Goal: Task Accomplishment & Management: Manage account settings

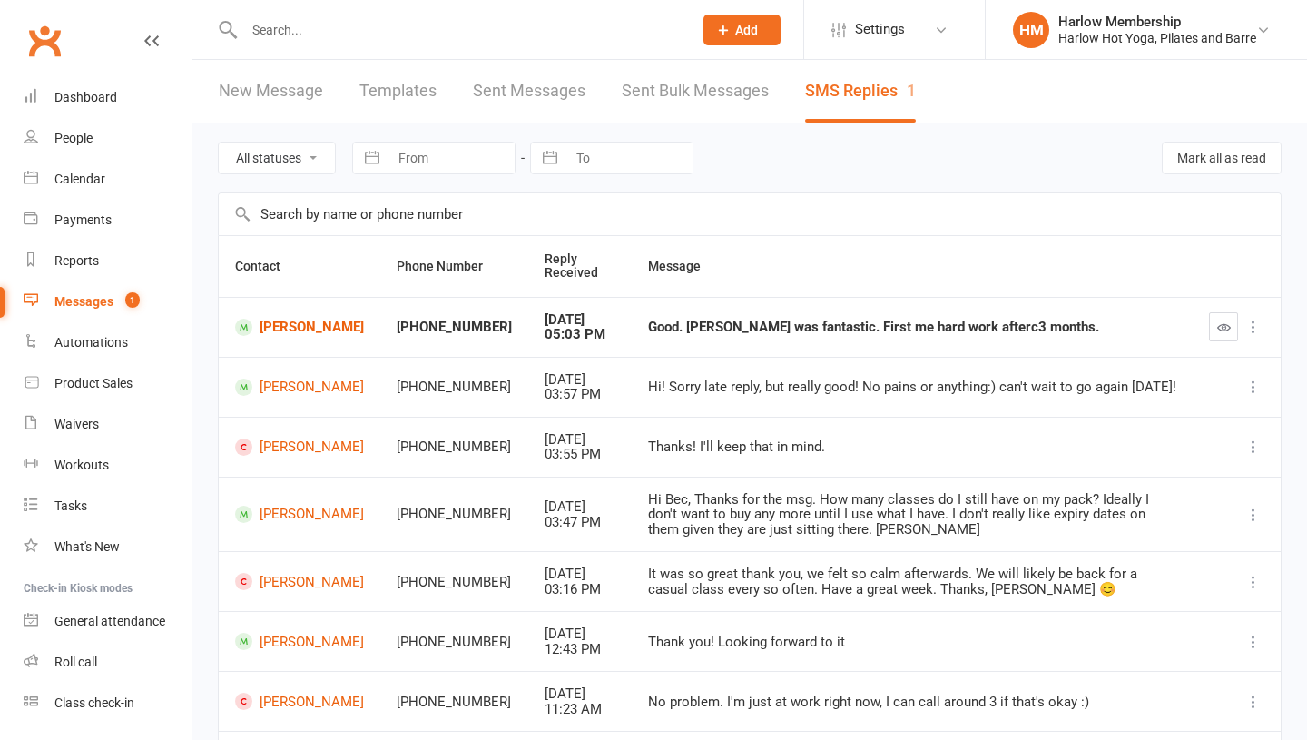
scroll to position [52, 0]
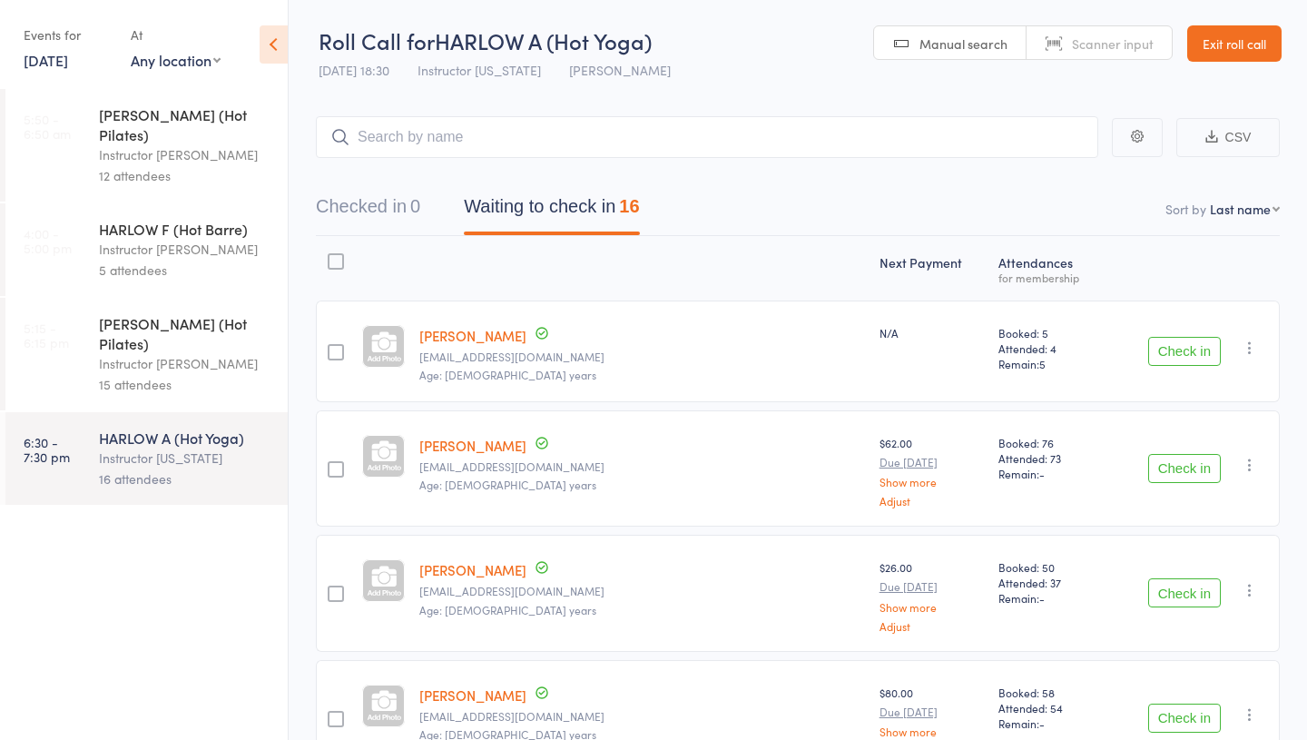
click at [172, 353] on div "Instructor [PERSON_NAME]" at bounding box center [185, 363] width 173 height 21
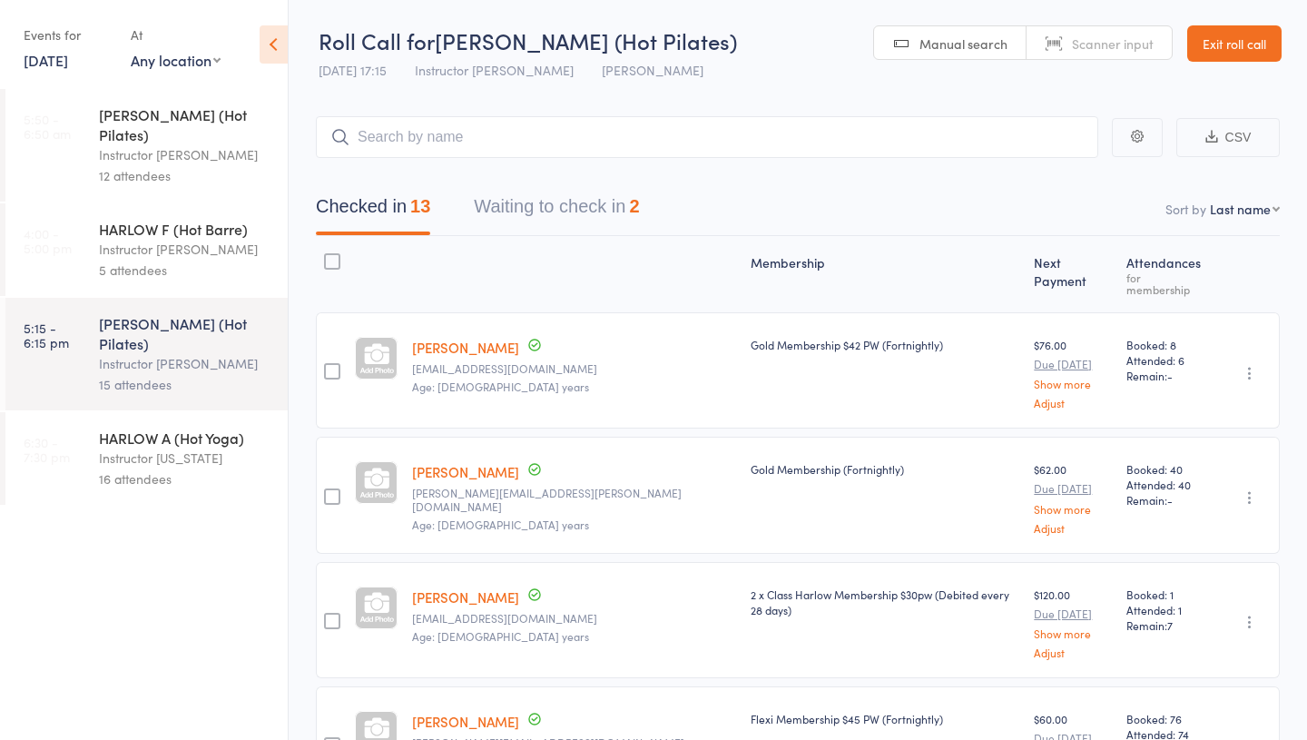
click at [173, 448] on div "Instructor Georgia" at bounding box center [185, 458] width 173 height 21
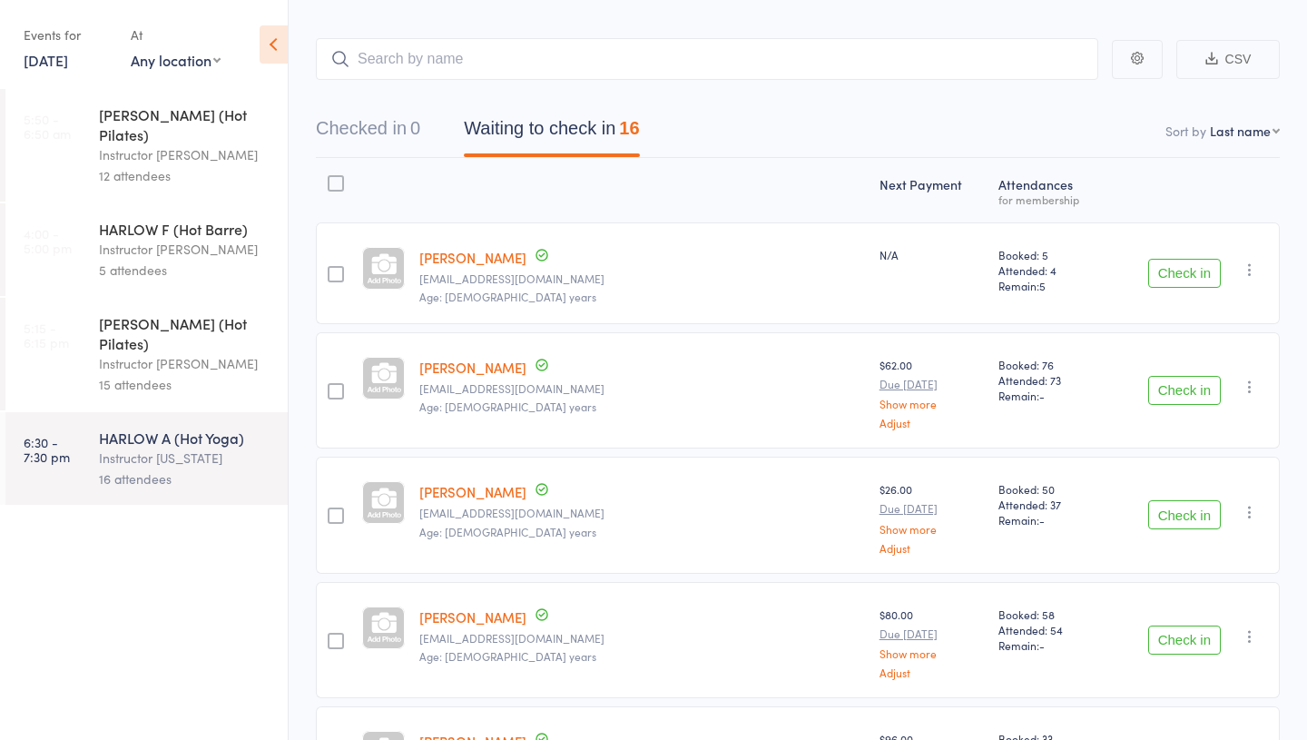
scroll to position [74, 0]
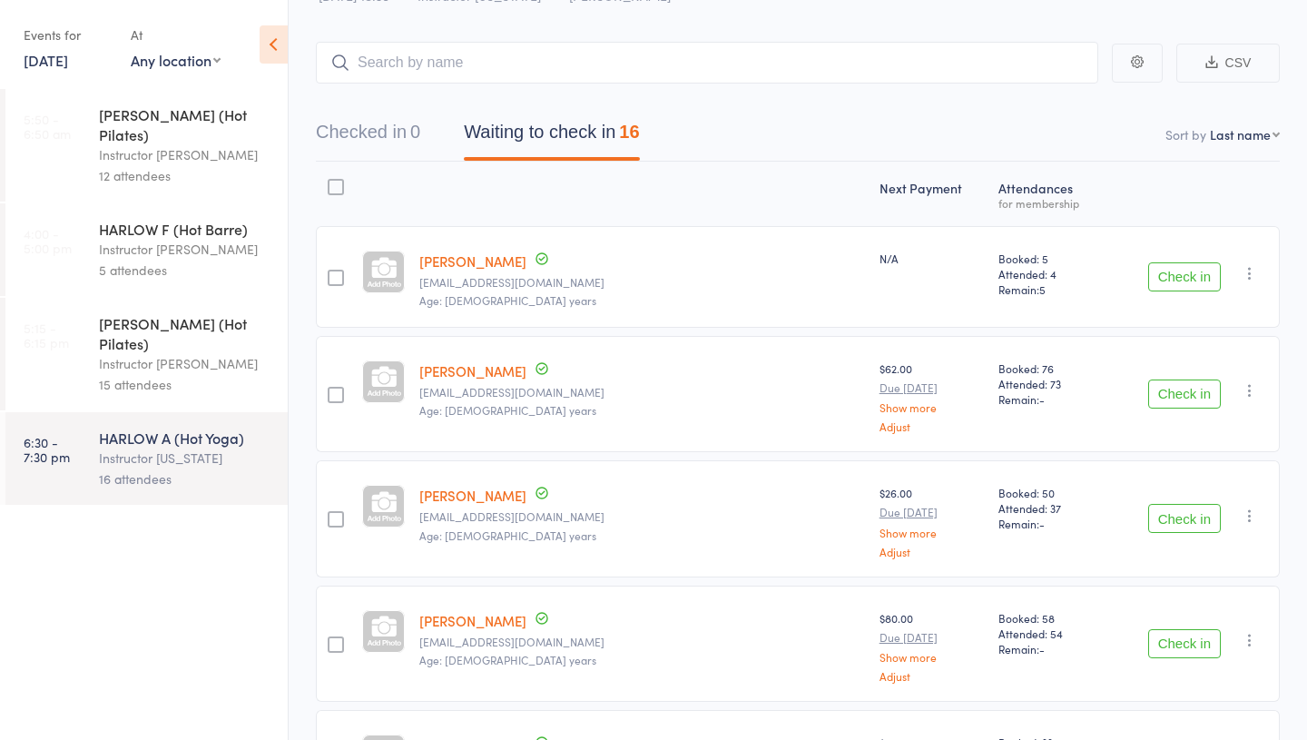
click at [192, 353] on div "Instructor Liliana" at bounding box center [185, 363] width 173 height 21
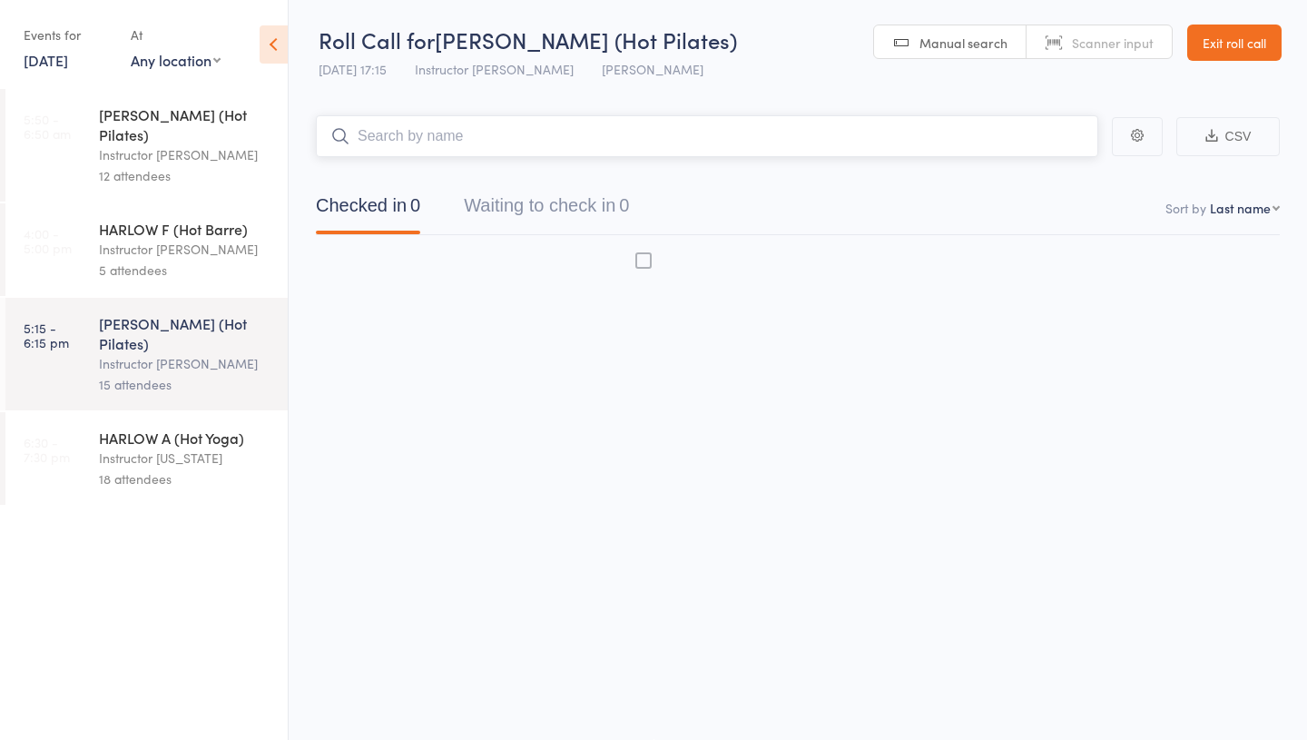
scroll to position [1, 0]
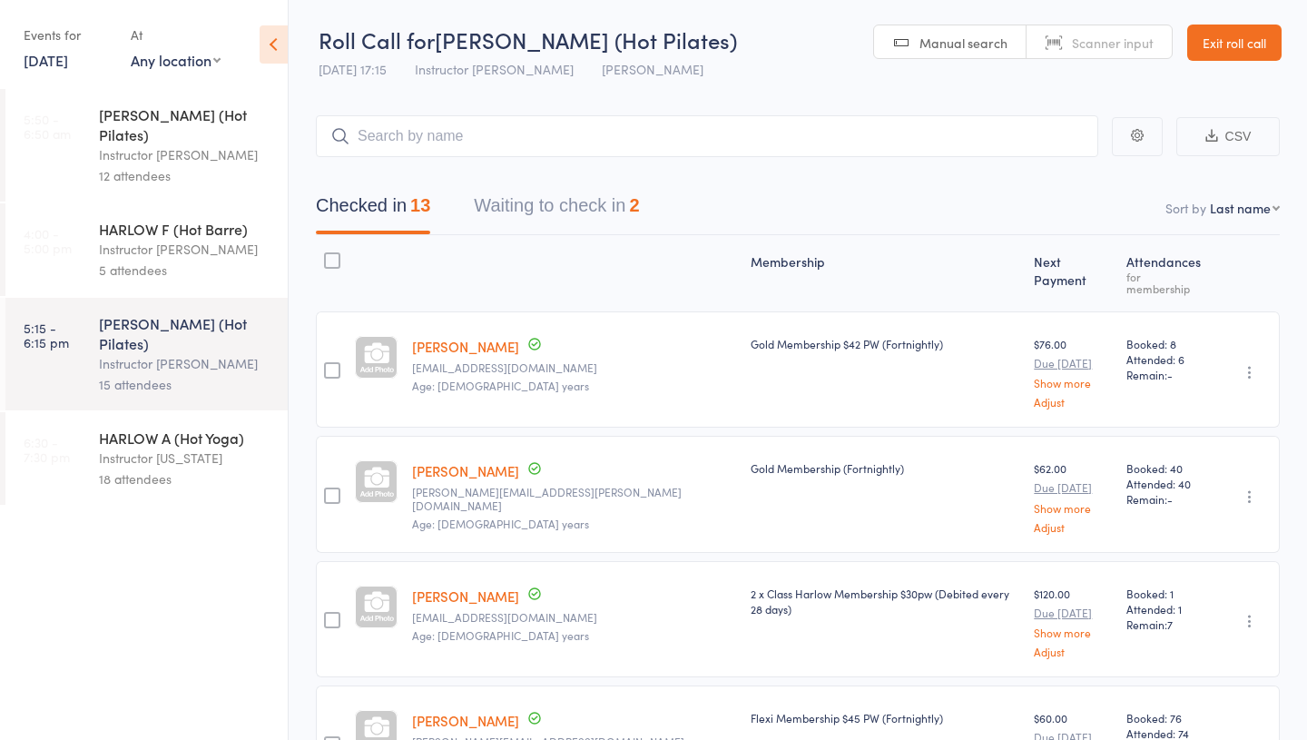
click at [181, 428] on div "HARLOW A (Hot Yoga)" at bounding box center [185, 438] width 173 height 20
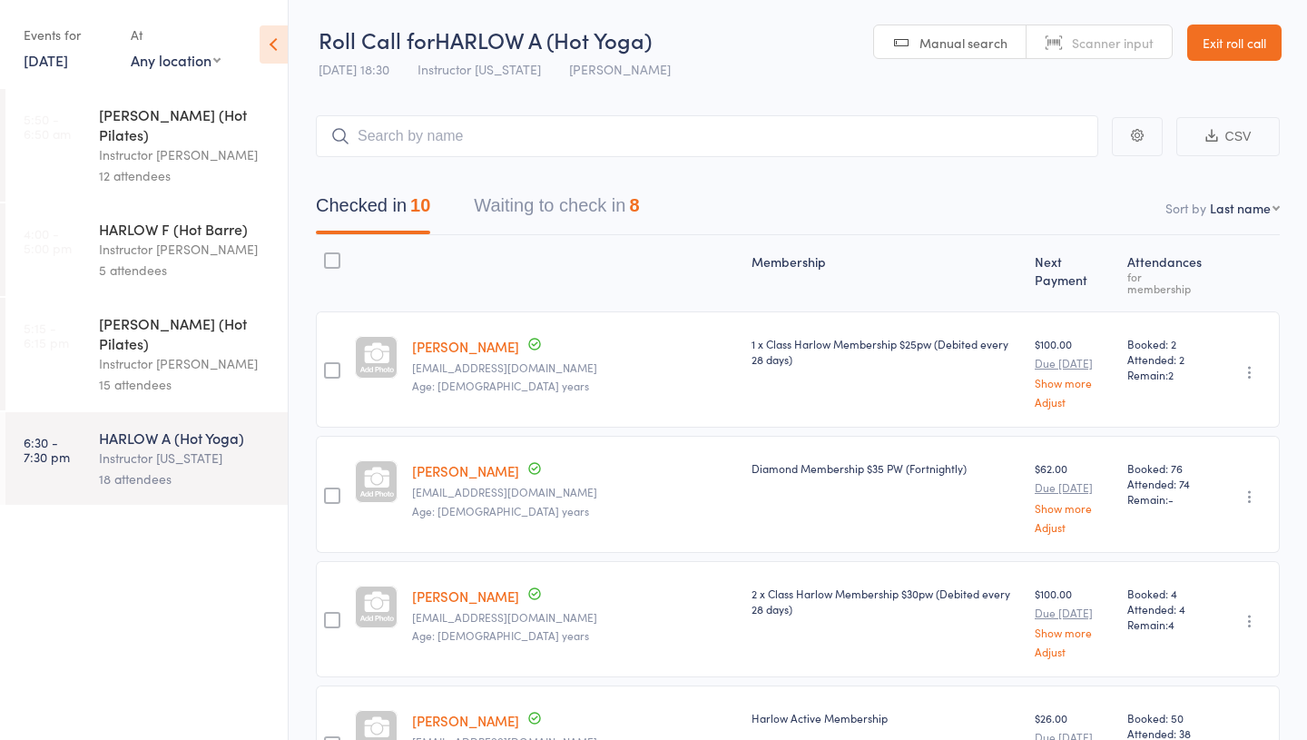
click at [90, 340] on link "5:15 - 6:15 pm HARLOW C (Hot Pilates) Instructor Liliana 15 attendees" at bounding box center [146, 354] width 282 height 113
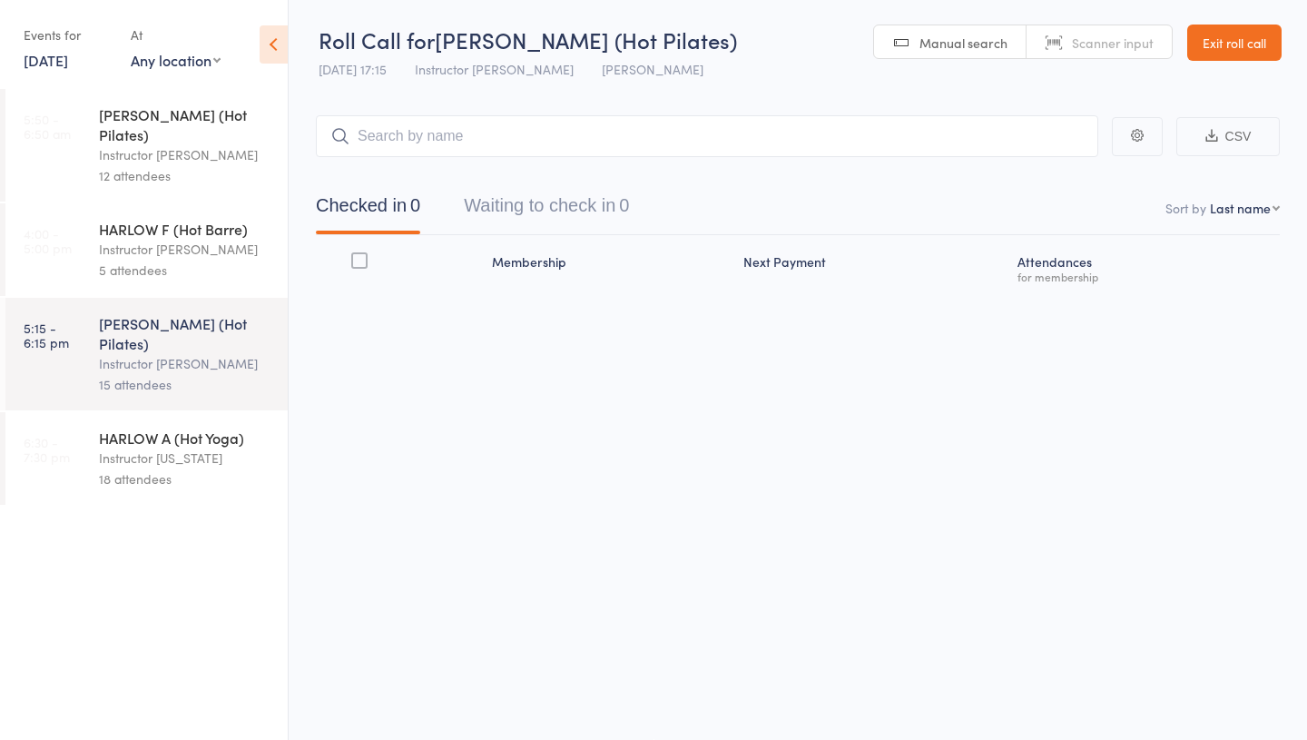
click at [133, 448] on div "Instructor Georgia" at bounding box center [185, 458] width 173 height 21
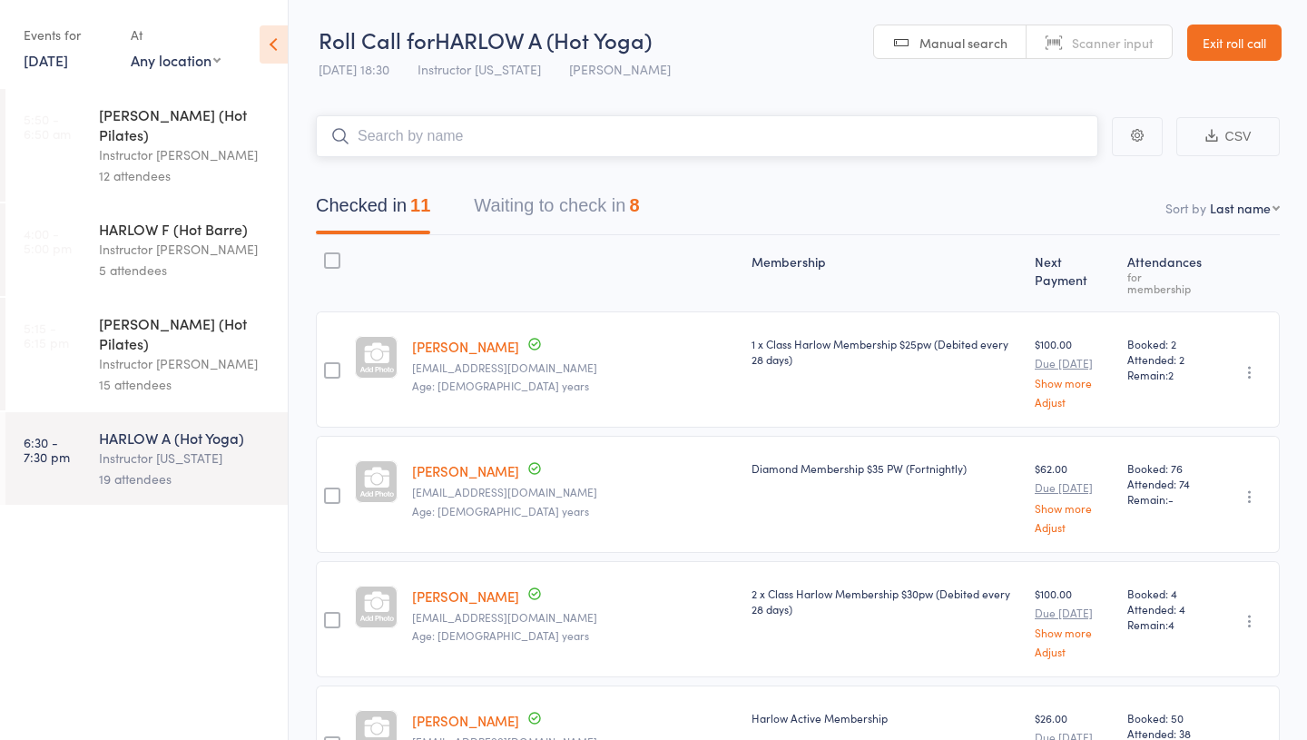
click at [587, 203] on button "Waiting to check in 8" at bounding box center [556, 210] width 165 height 48
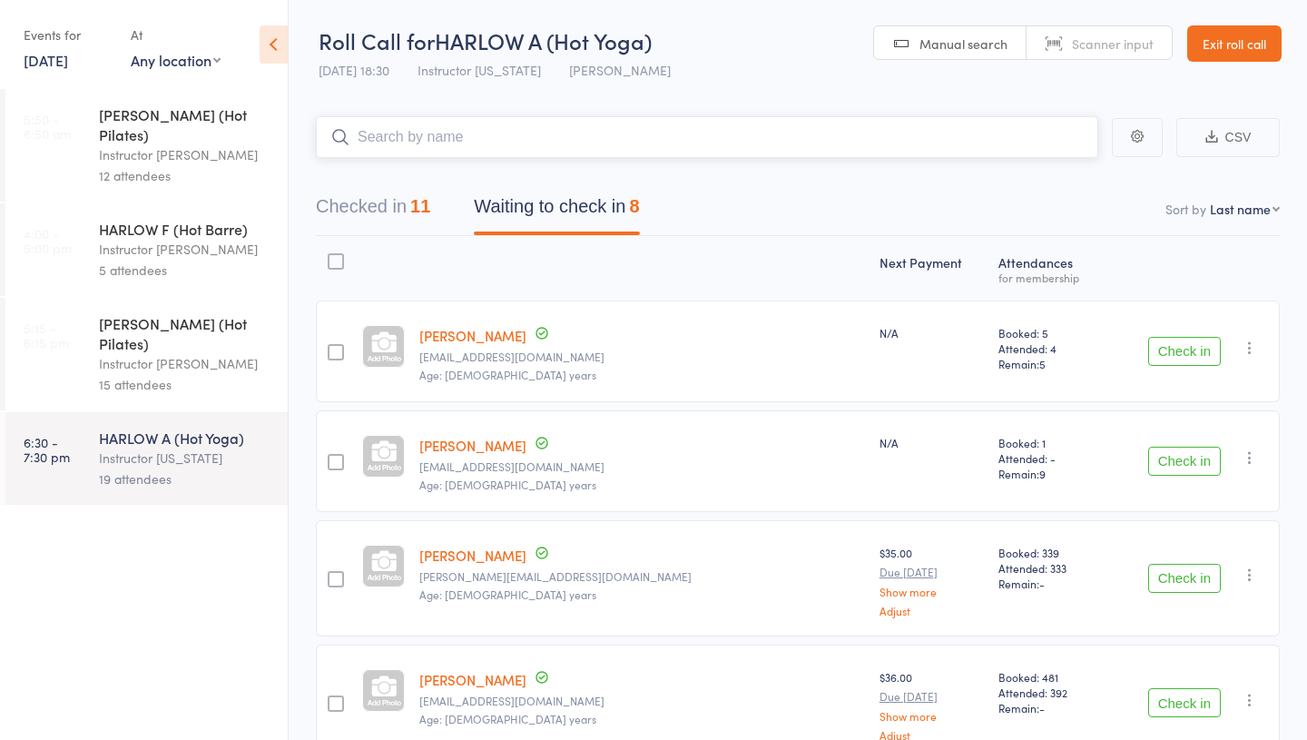
click at [418, 223] on button "Checked in 11" at bounding box center [373, 211] width 114 height 48
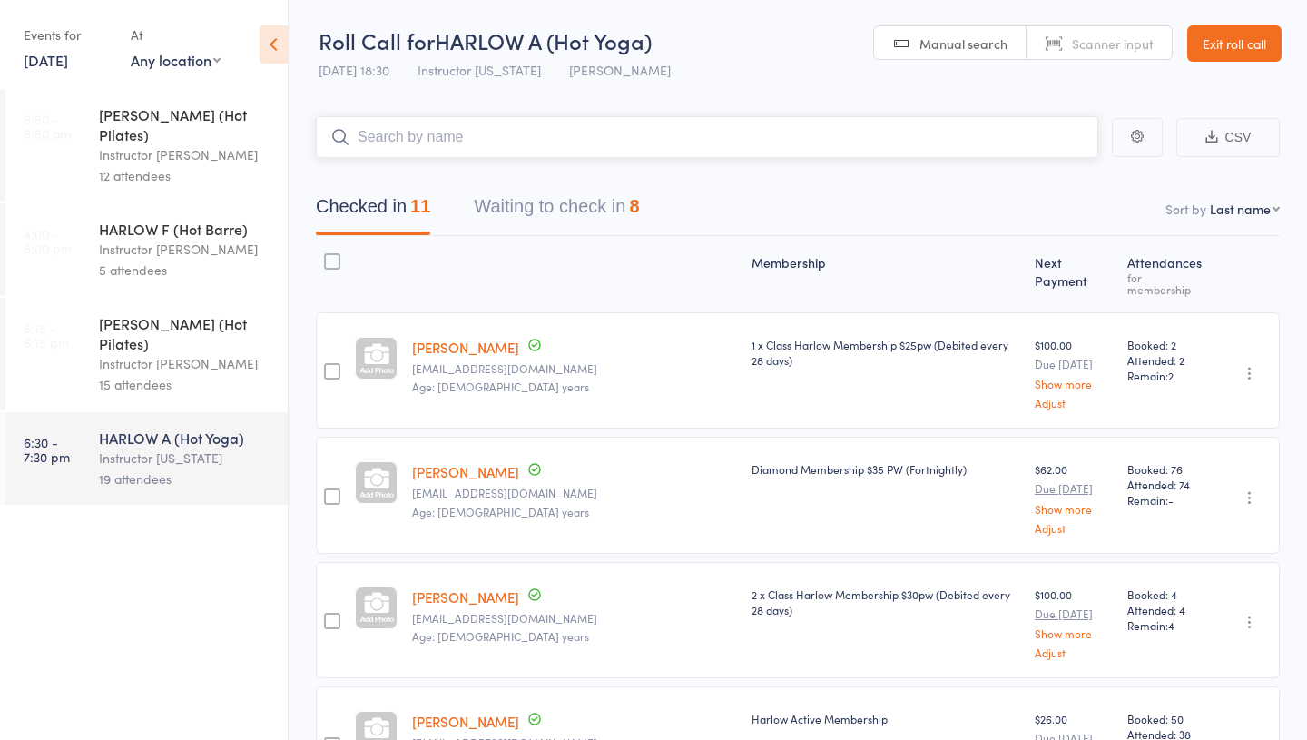
click at [562, 198] on button "Waiting to check in 8" at bounding box center [556, 211] width 165 height 48
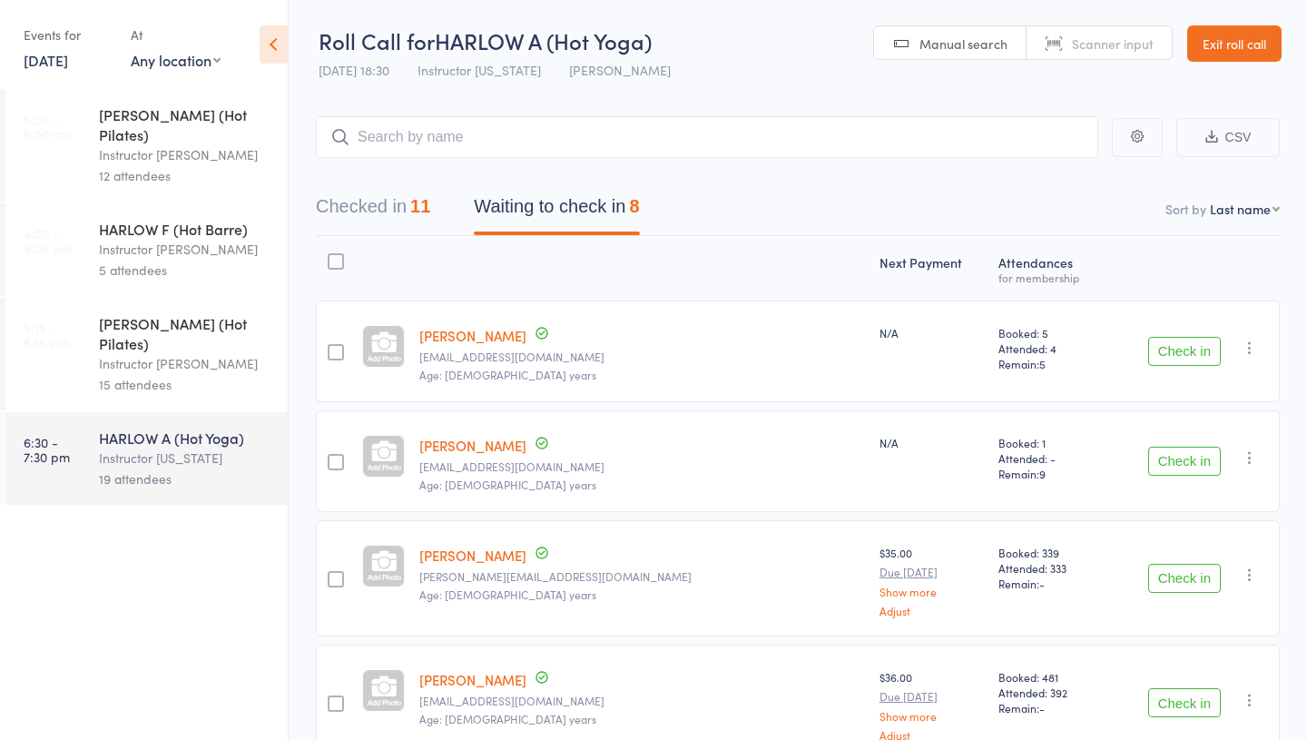
click at [1159, 358] on button "Check in" at bounding box center [1184, 351] width 73 height 29
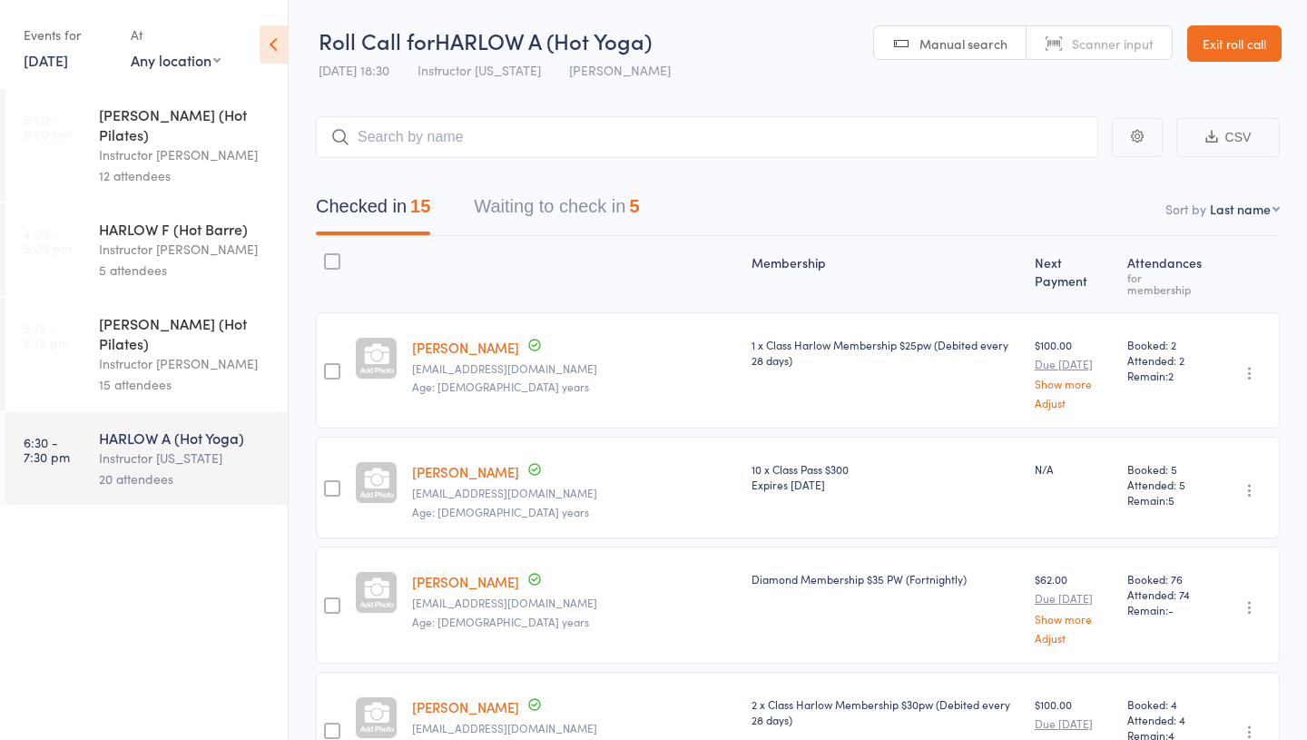
click at [551, 225] on button "Waiting to check in 5" at bounding box center [556, 211] width 165 height 48
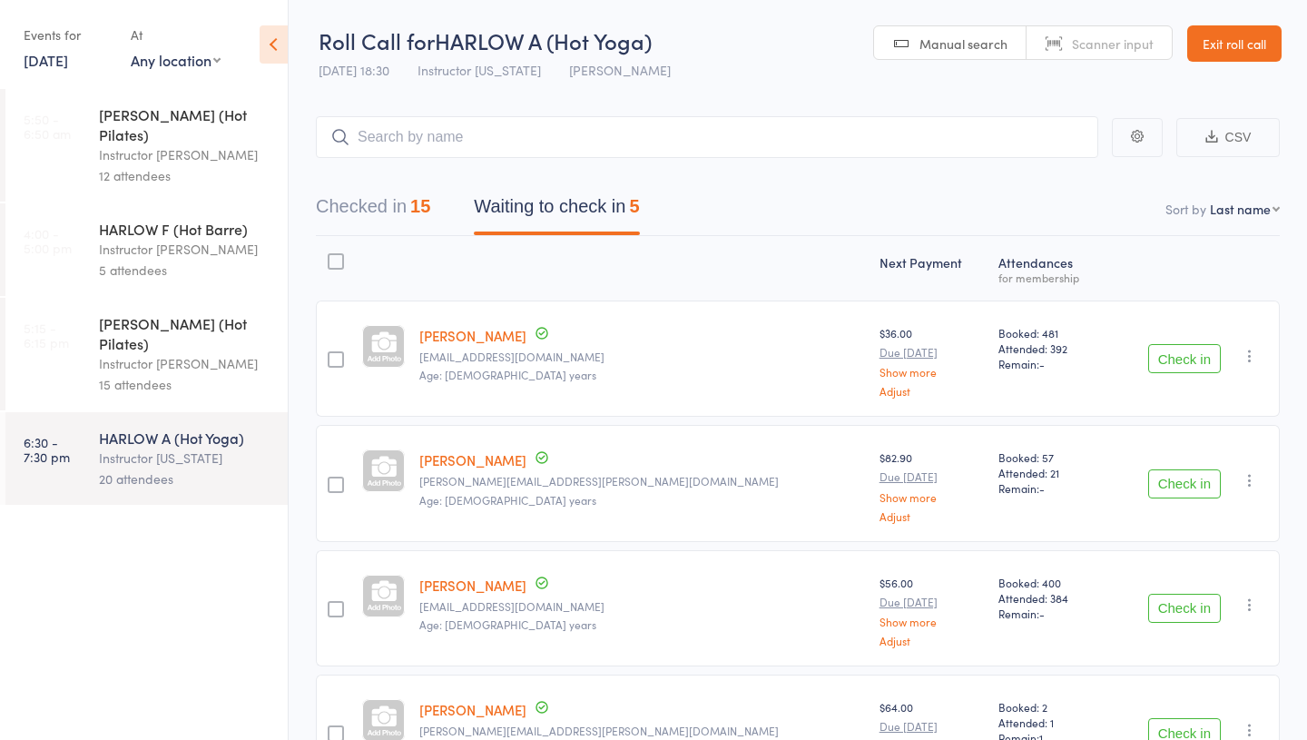
click at [189, 374] on div "15 attendees" at bounding box center [185, 384] width 173 height 21
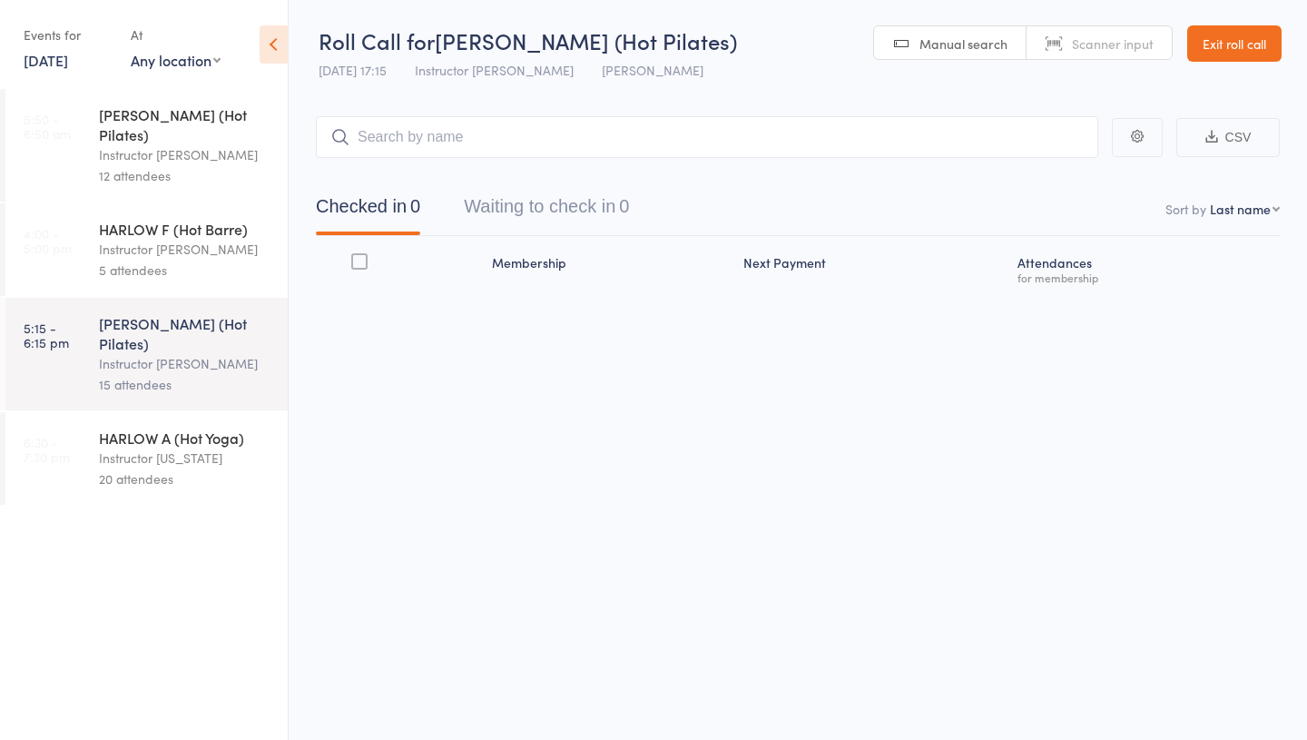
click at [178, 448] on div "Instructor Georgia" at bounding box center [185, 458] width 173 height 21
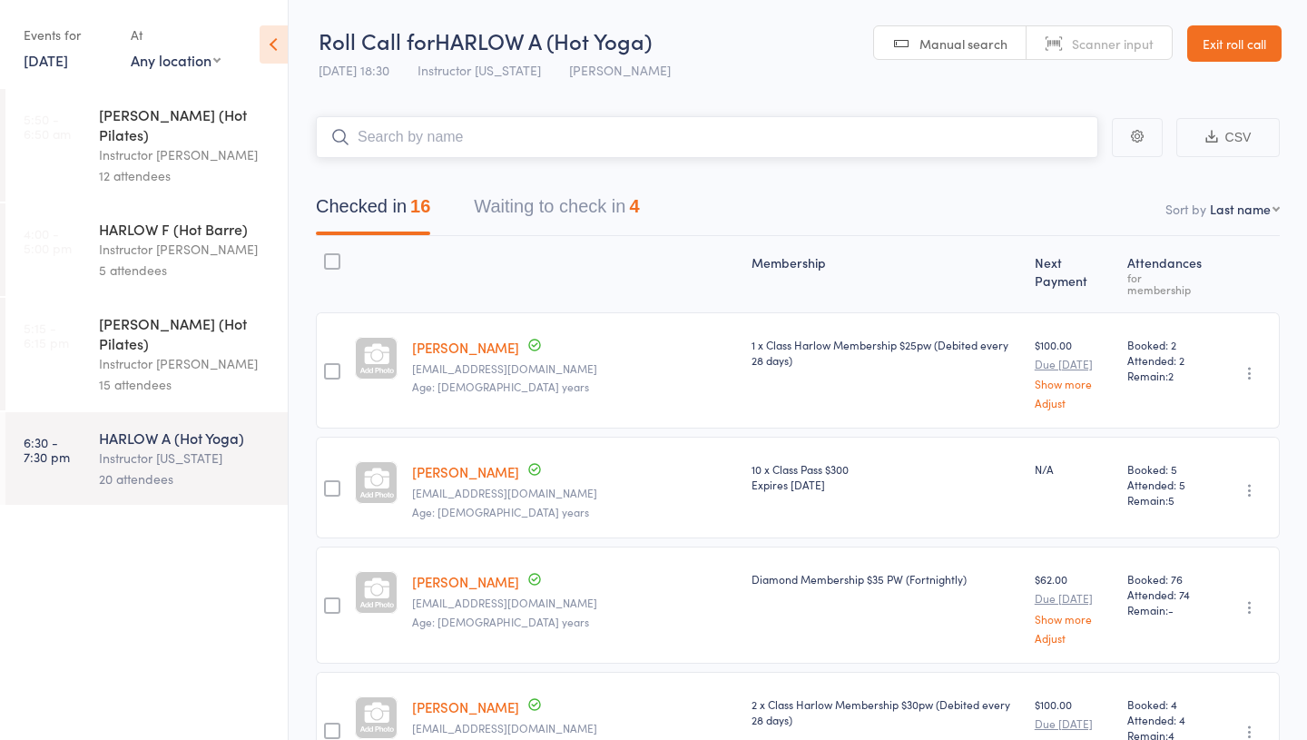
click at [515, 222] on button "Waiting to check in 4" at bounding box center [556, 211] width 165 height 48
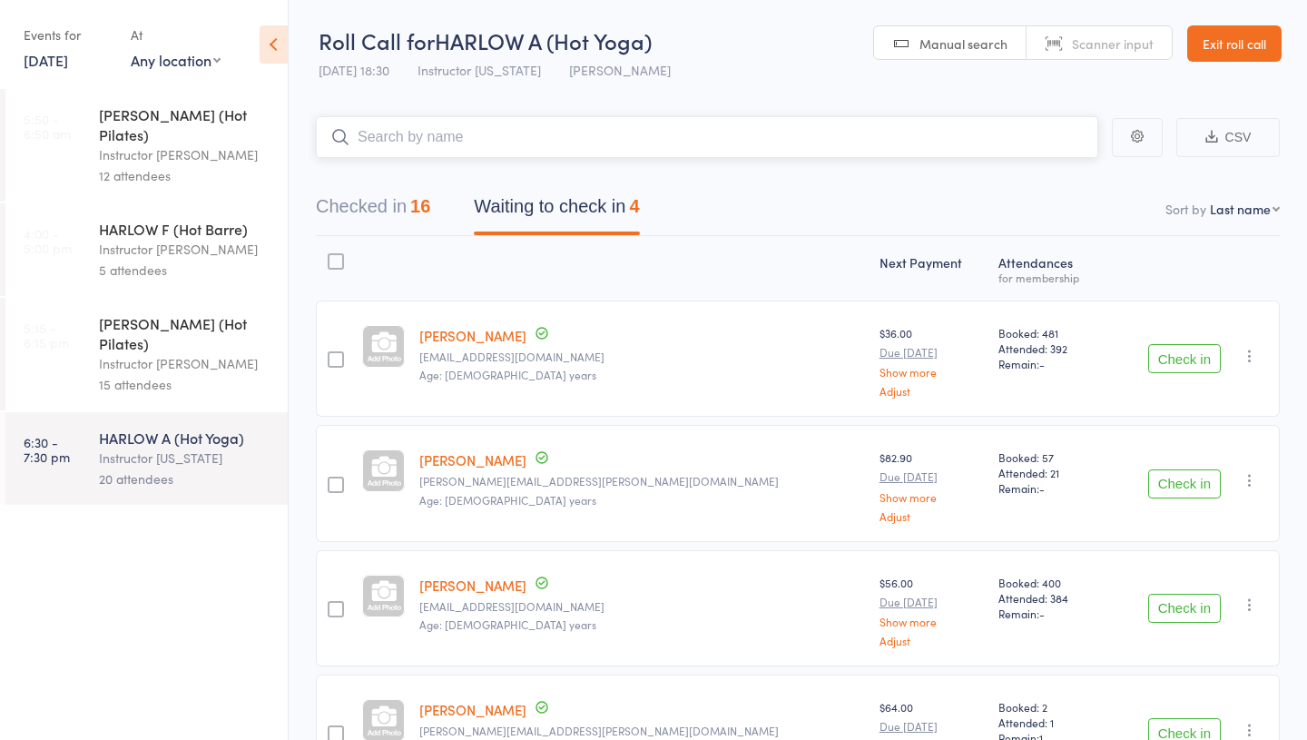
scroll to position [133, 0]
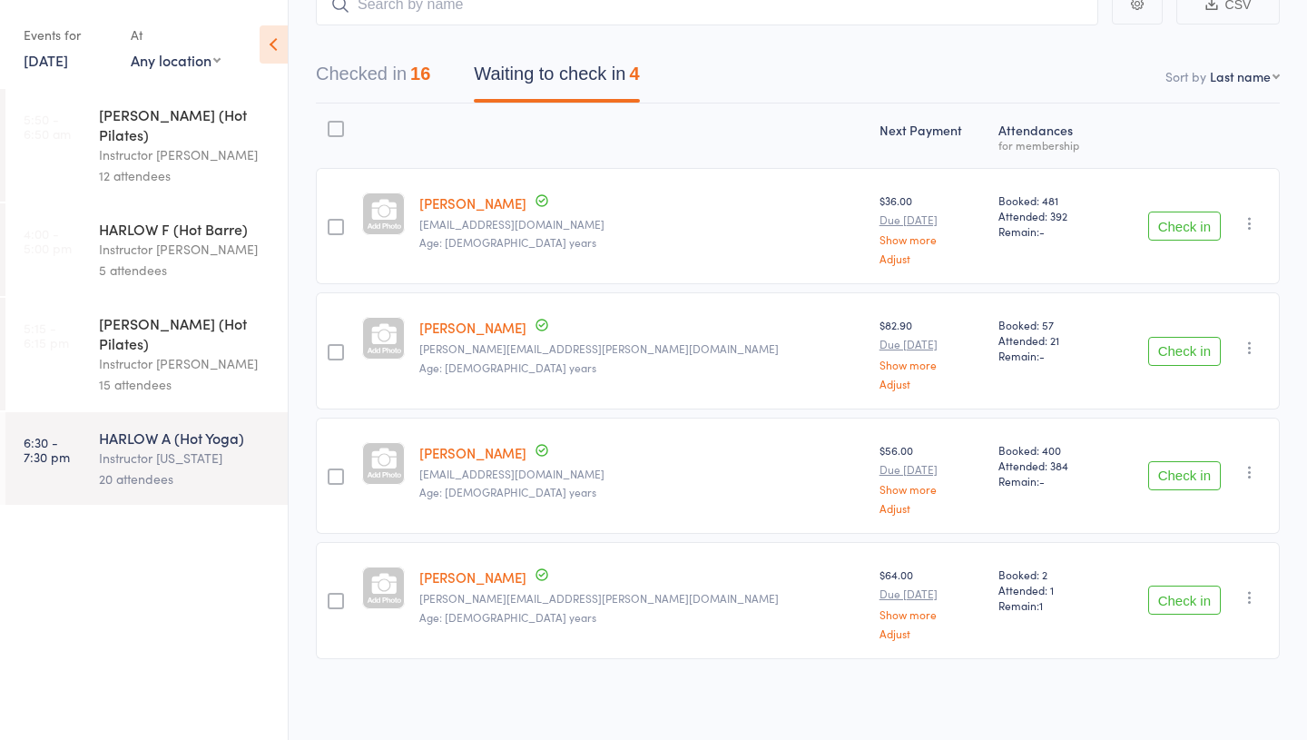
click at [158, 353] on div "Instructor Liliana" at bounding box center [185, 363] width 173 height 21
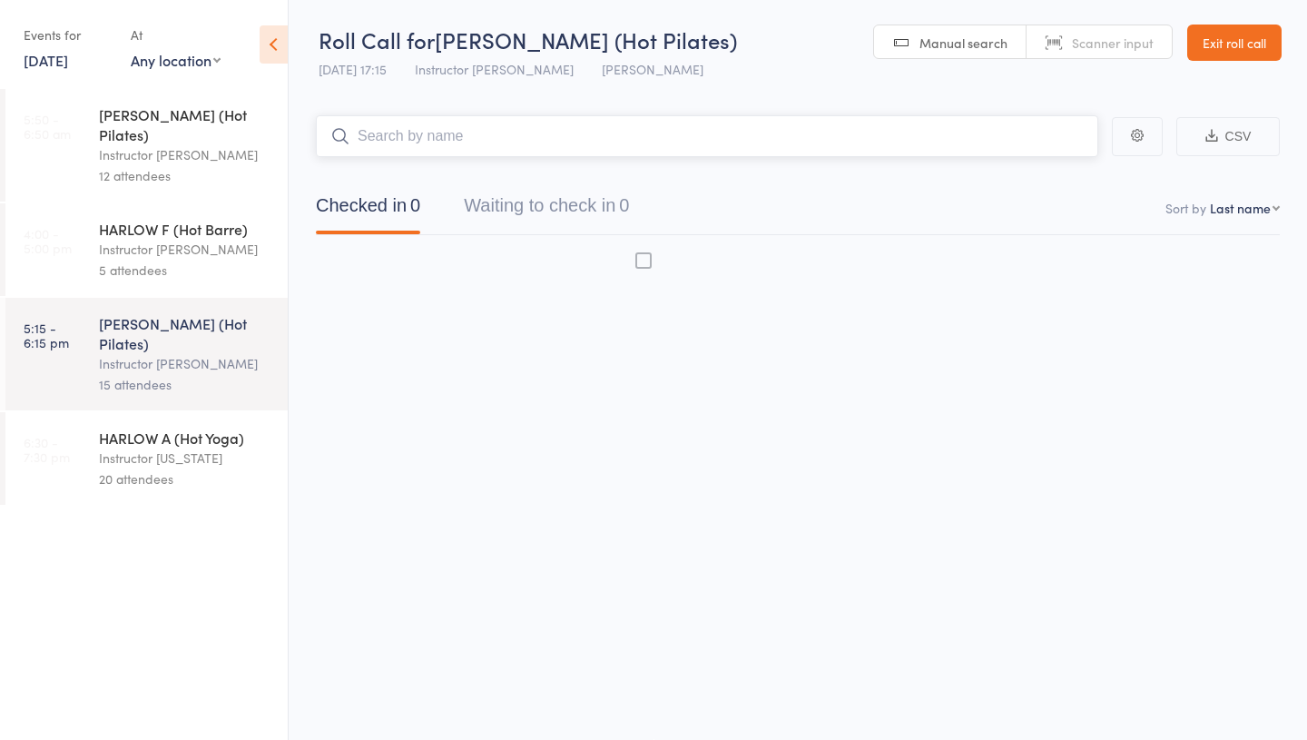
scroll to position [1, 0]
click at [169, 448] on div "Instructor Georgia" at bounding box center [185, 458] width 173 height 21
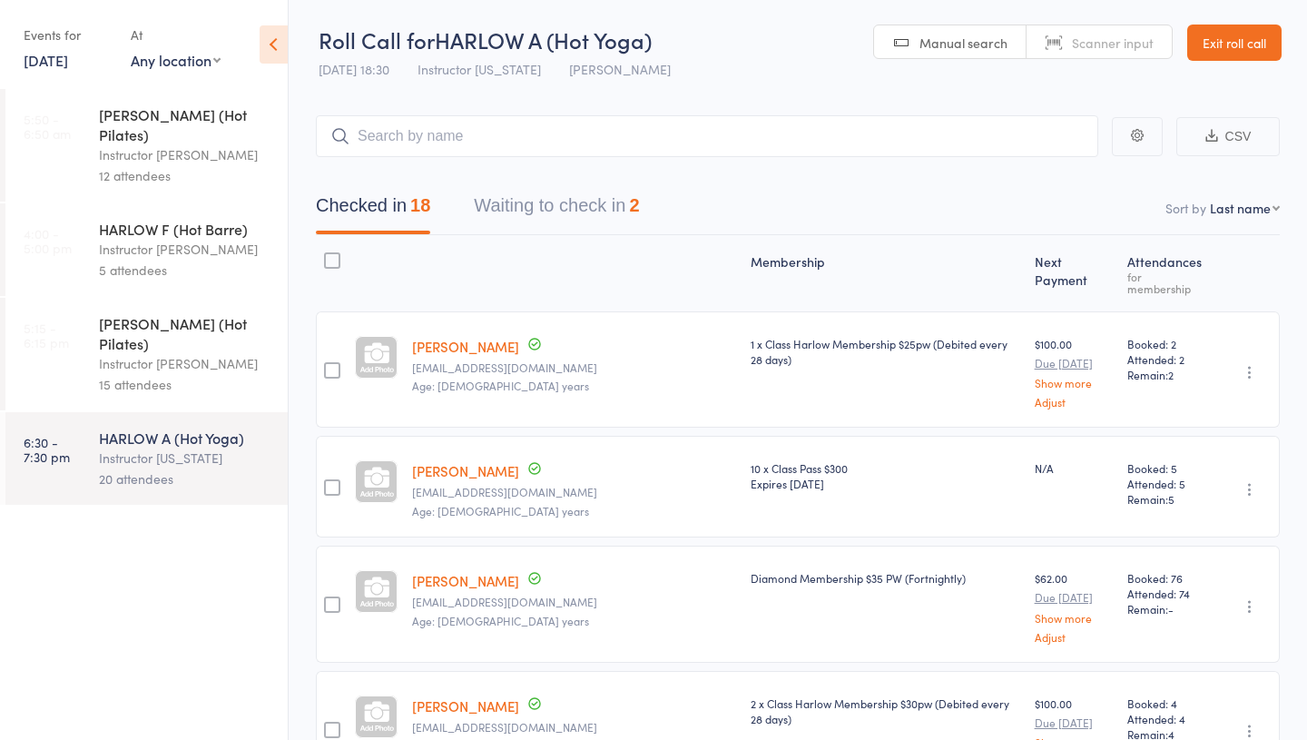
click at [529, 216] on button "Waiting to check in 2" at bounding box center [556, 210] width 165 height 48
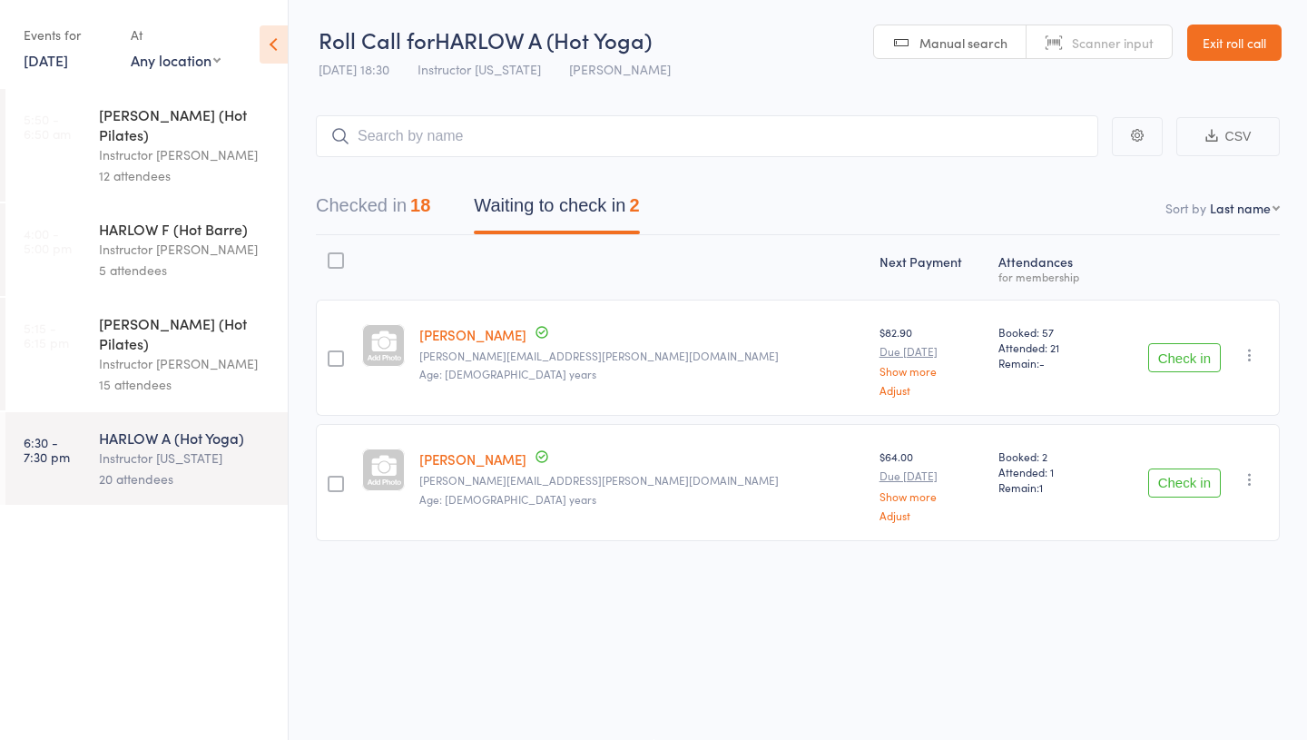
click at [134, 374] on div "15 attendees" at bounding box center [185, 384] width 173 height 21
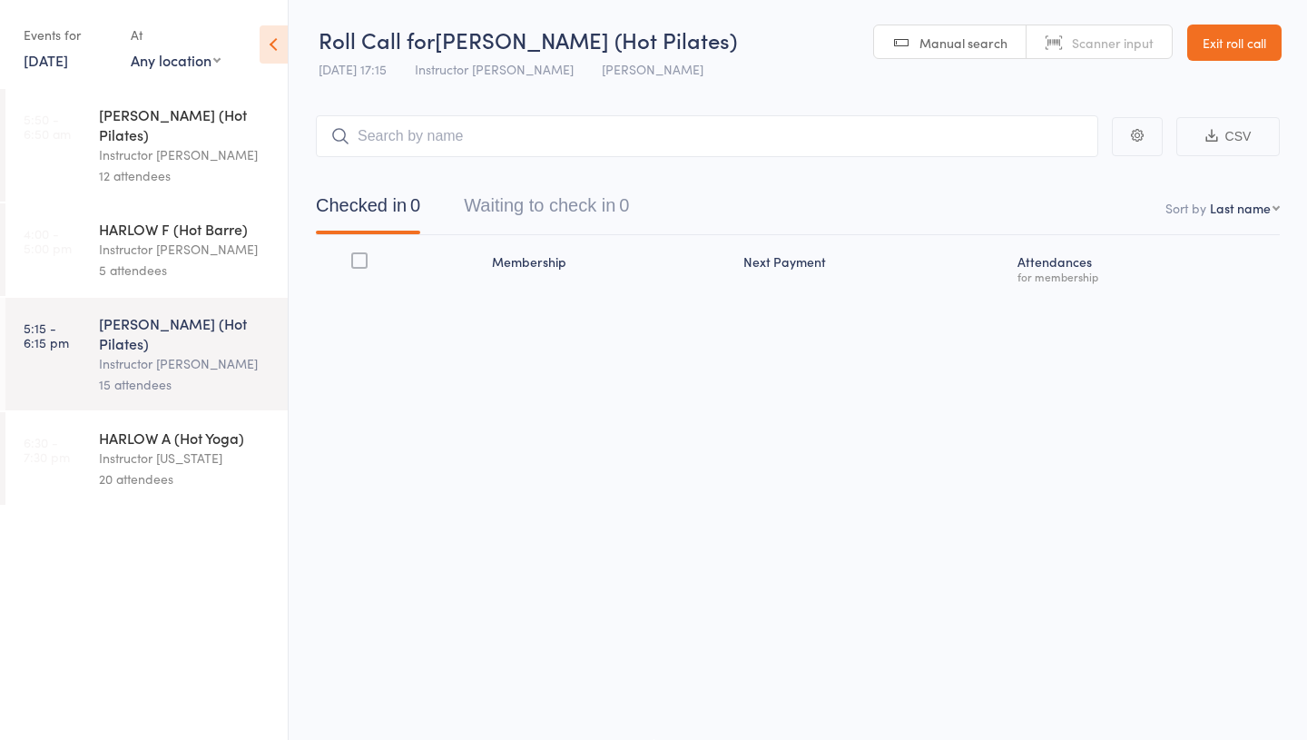
click at [118, 448] on div "Instructor Georgia" at bounding box center [185, 458] width 173 height 21
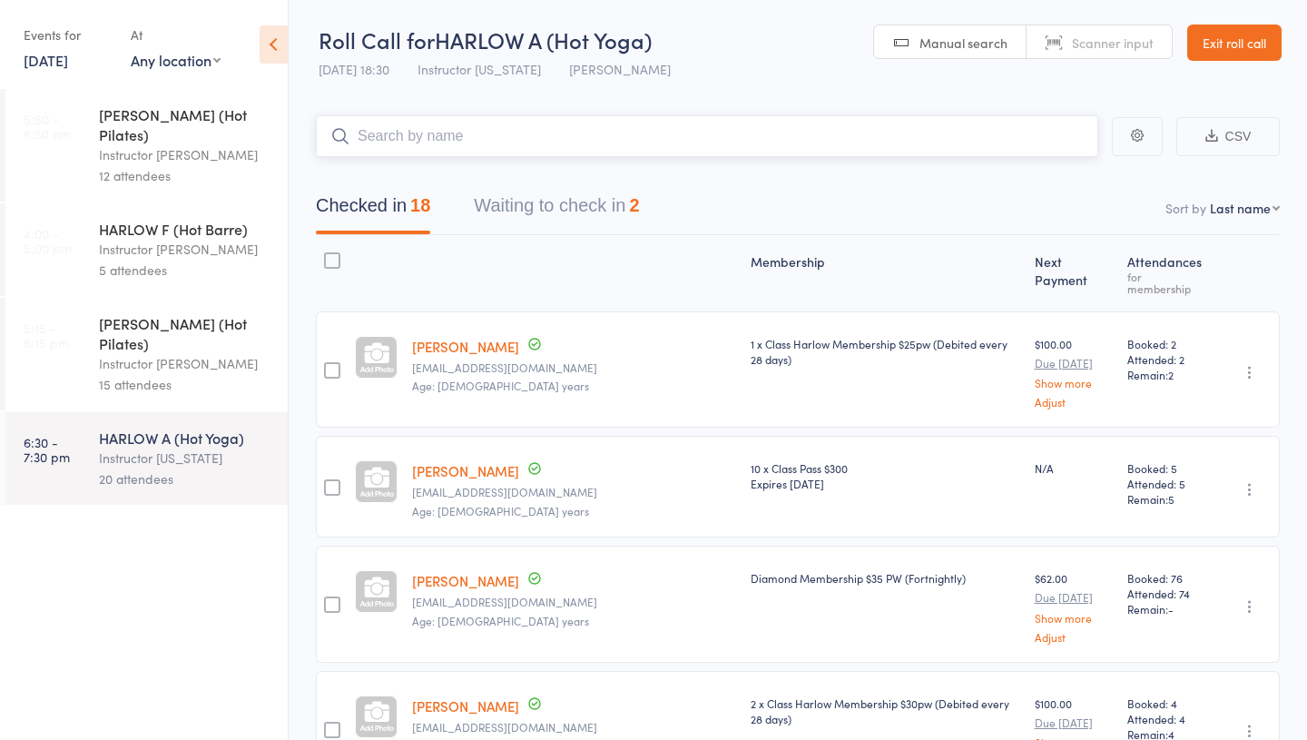
click at [487, 214] on button "Waiting to check in 2" at bounding box center [556, 210] width 165 height 48
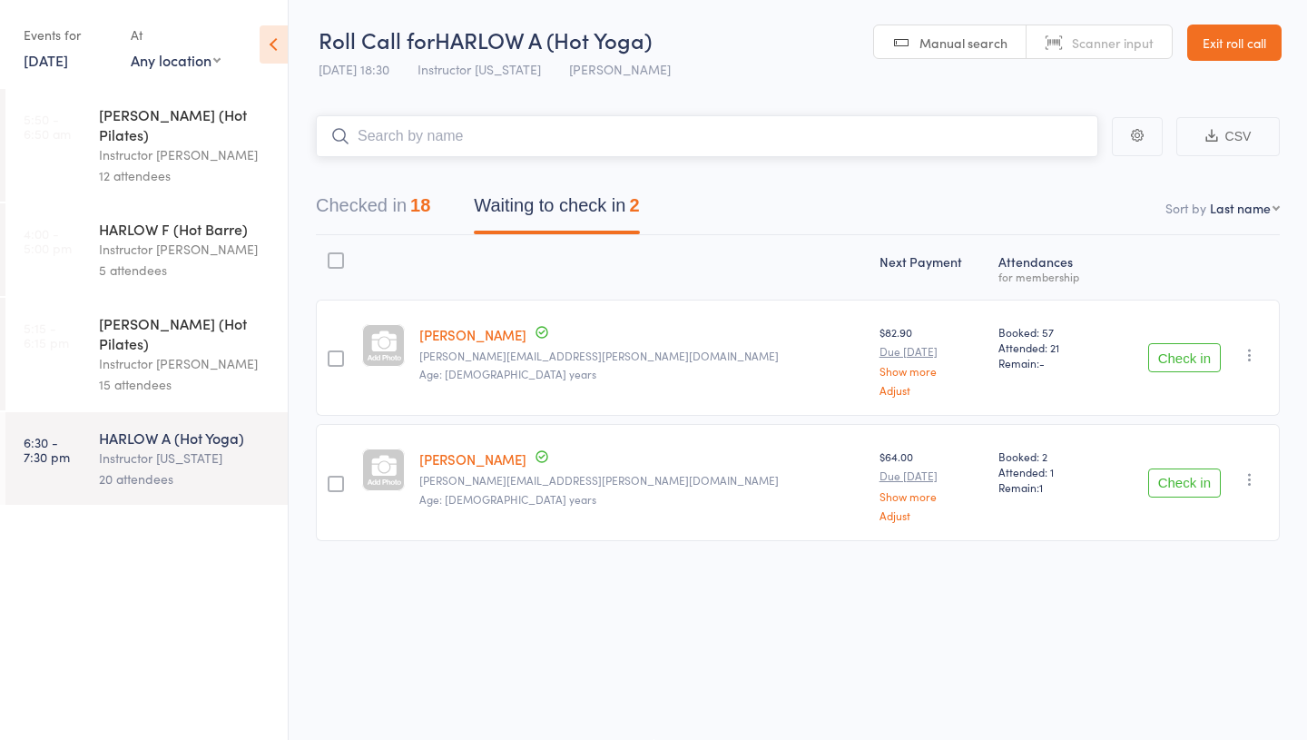
click at [378, 220] on button "Checked in 18" at bounding box center [373, 210] width 114 height 48
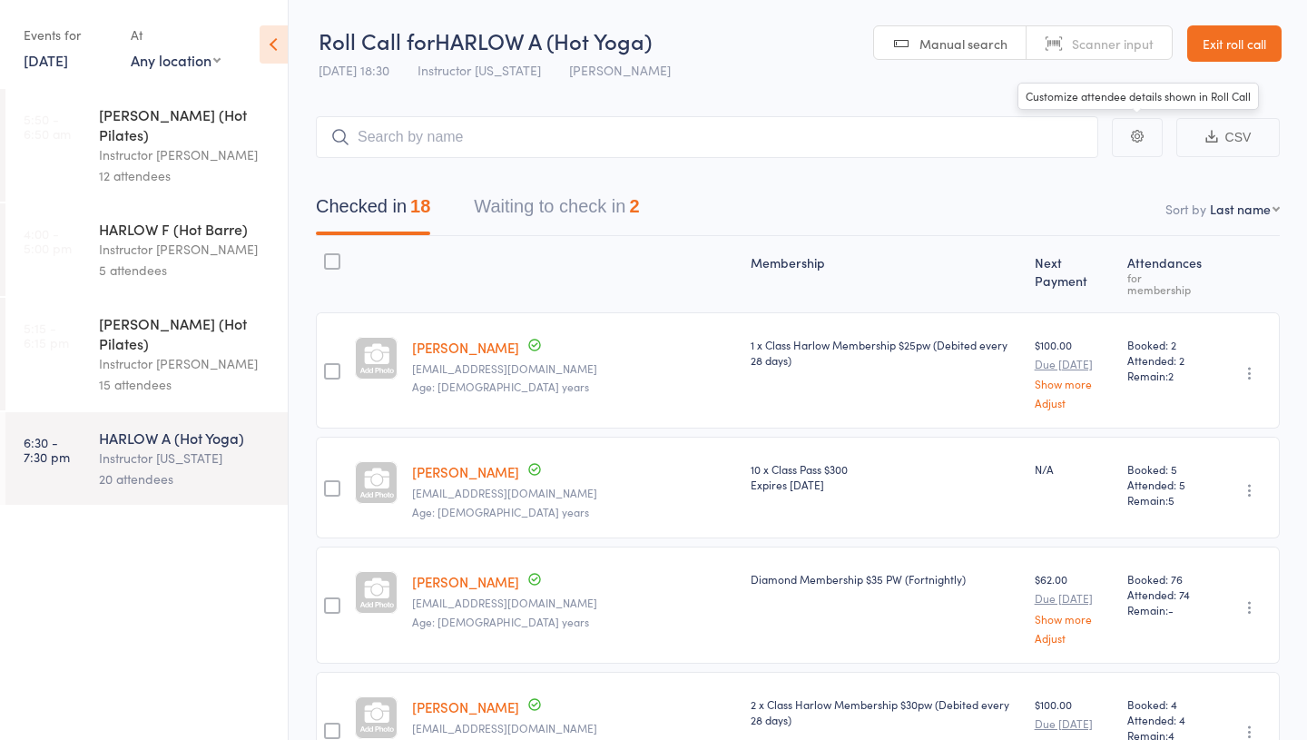
click at [1214, 51] on link "Exit roll call" at bounding box center [1234, 43] width 94 height 36
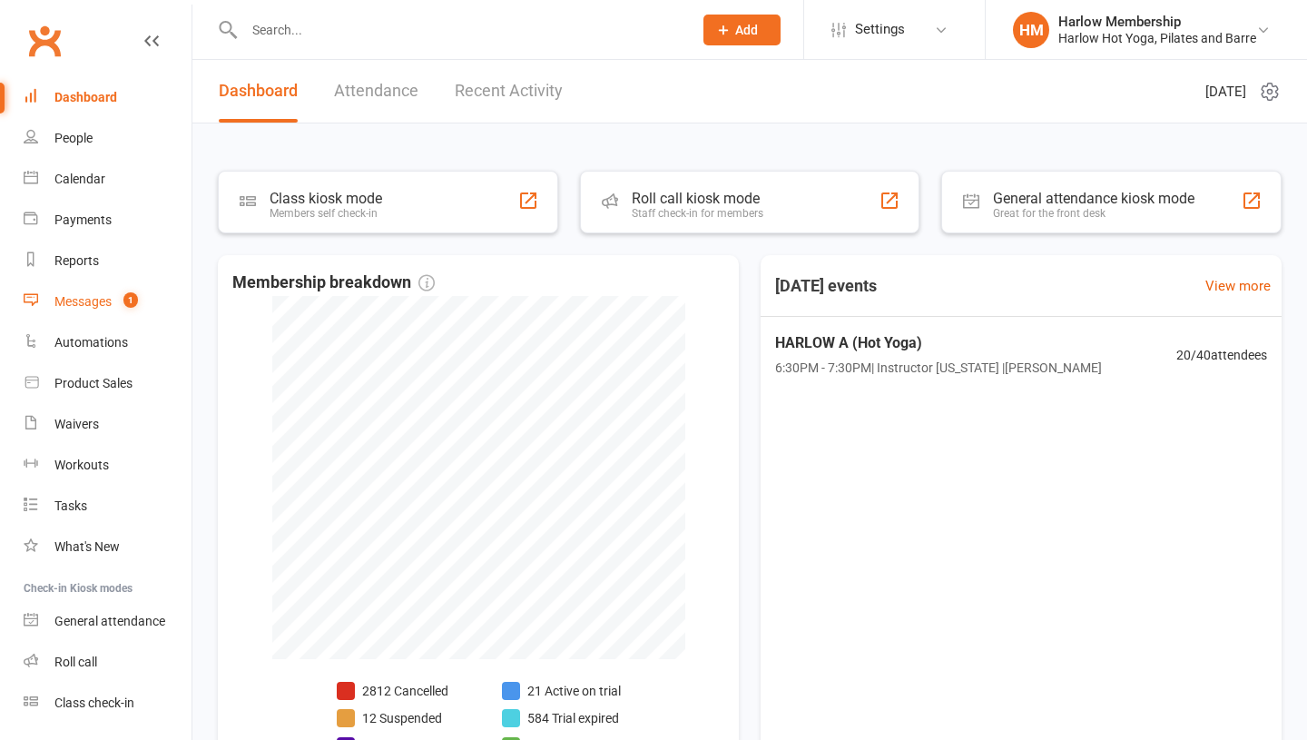
click at [74, 294] on div "Messages" at bounding box center [82, 301] width 57 height 15
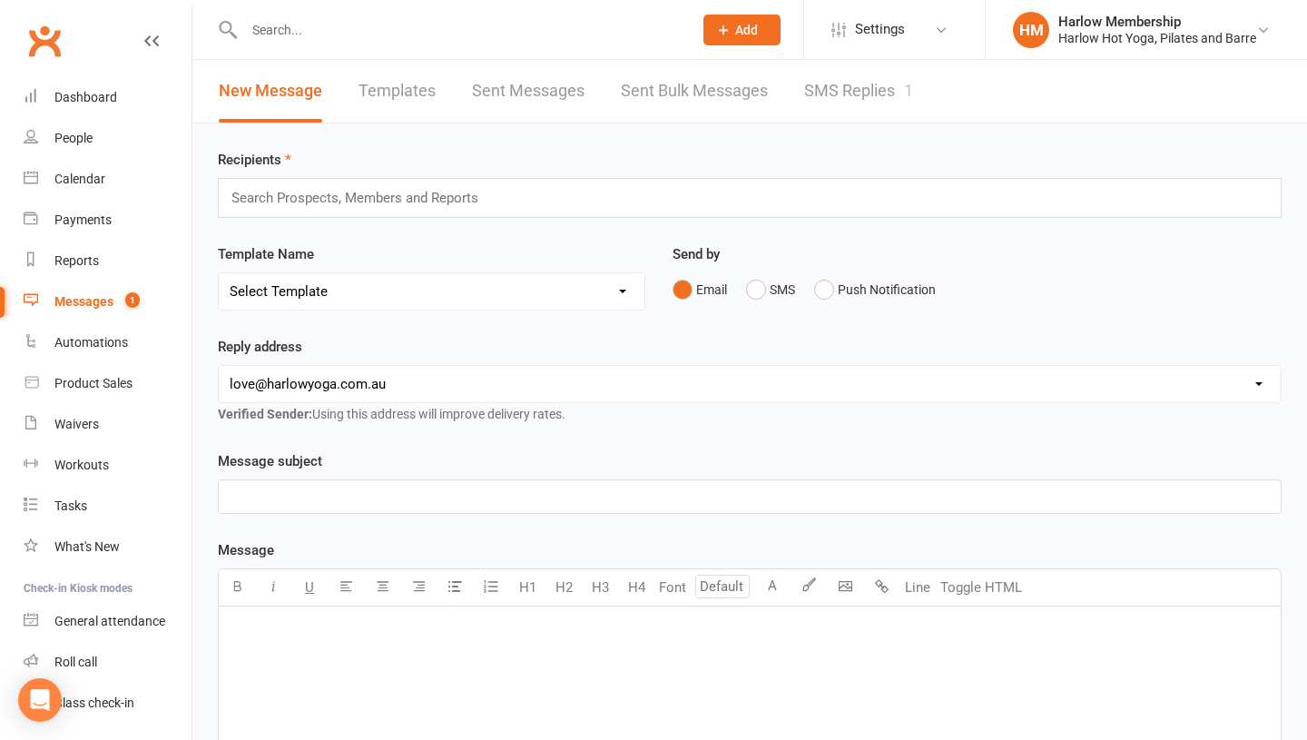
click at [855, 90] on link "SMS Replies 1" at bounding box center [858, 91] width 109 height 63
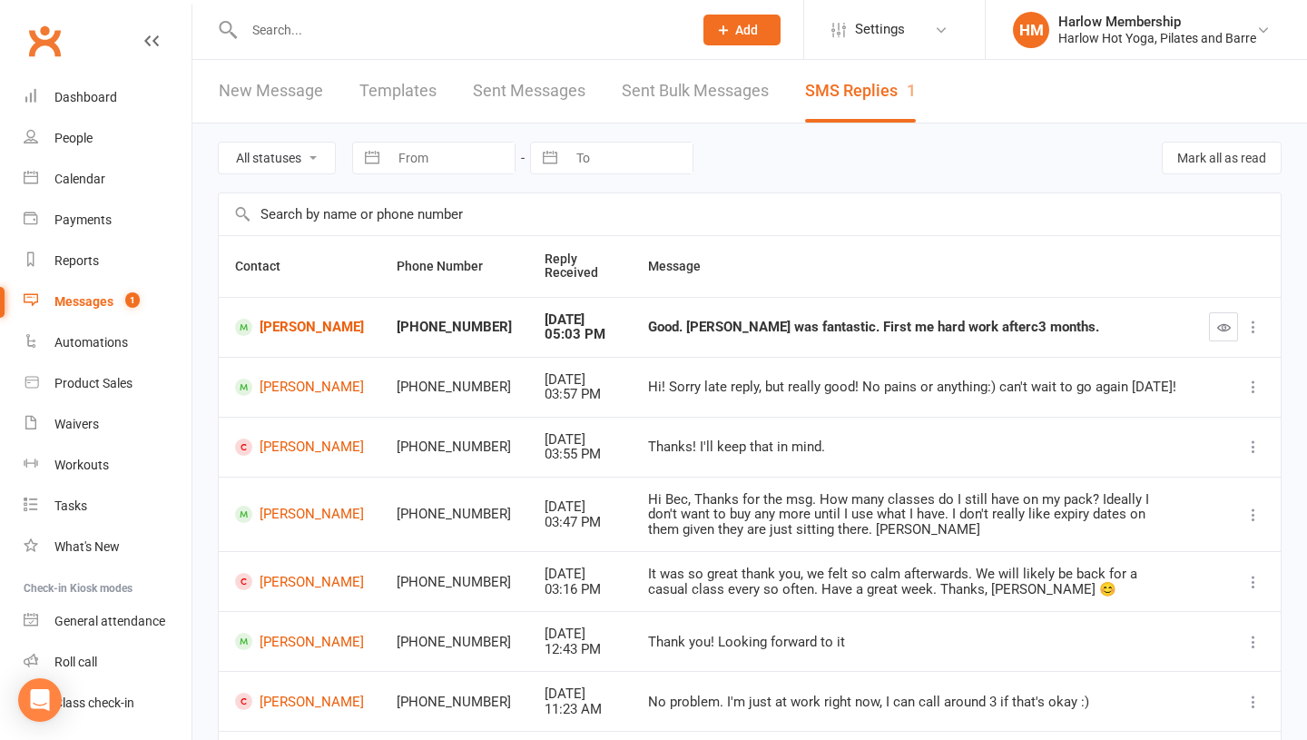
click at [797, 326] on div "Good. [PERSON_NAME] was fantastic. First me hard work afterc3 months." at bounding box center [912, 327] width 528 height 15
click at [797, 326] on div "Good. Jess was fantastic. First me hard work afterc3 months." at bounding box center [912, 327] width 528 height 15
copy div "Good. Jess was fantastic. First me hard work afterc3 months."
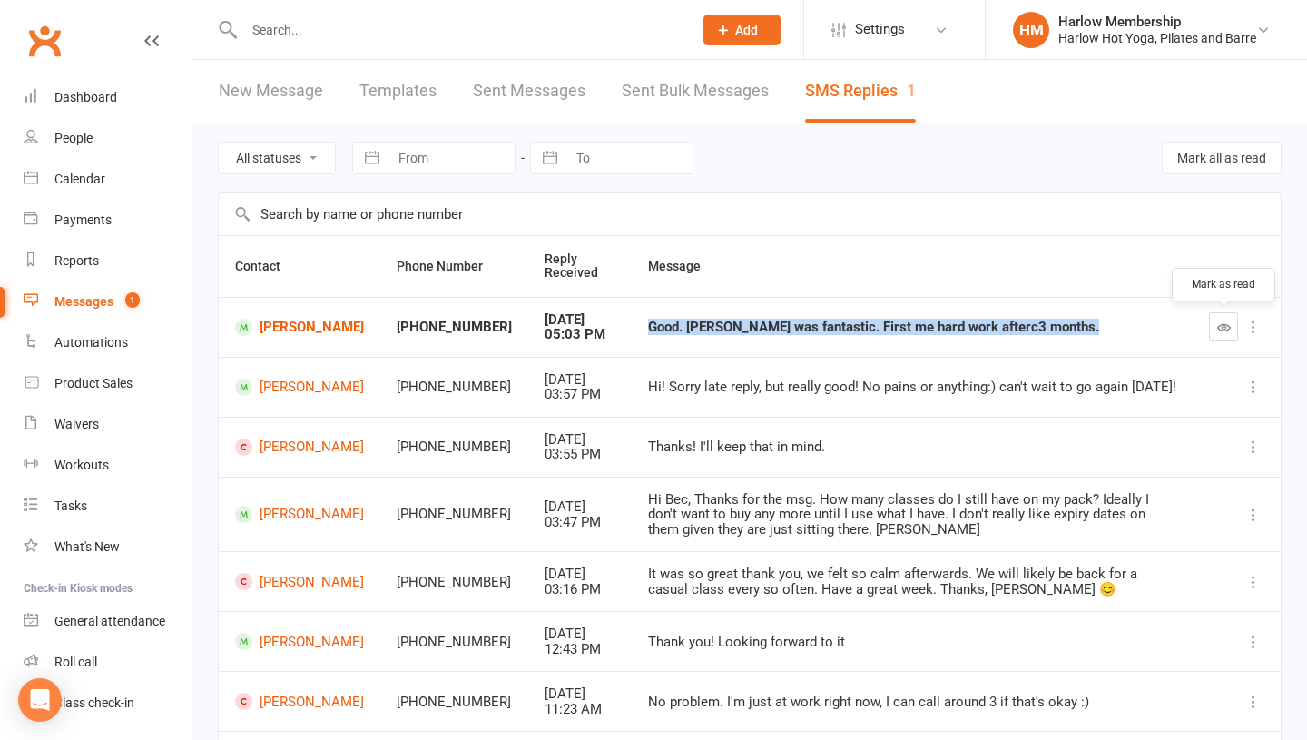
click at [1221, 331] on icon "button" at bounding box center [1224, 327] width 14 height 14
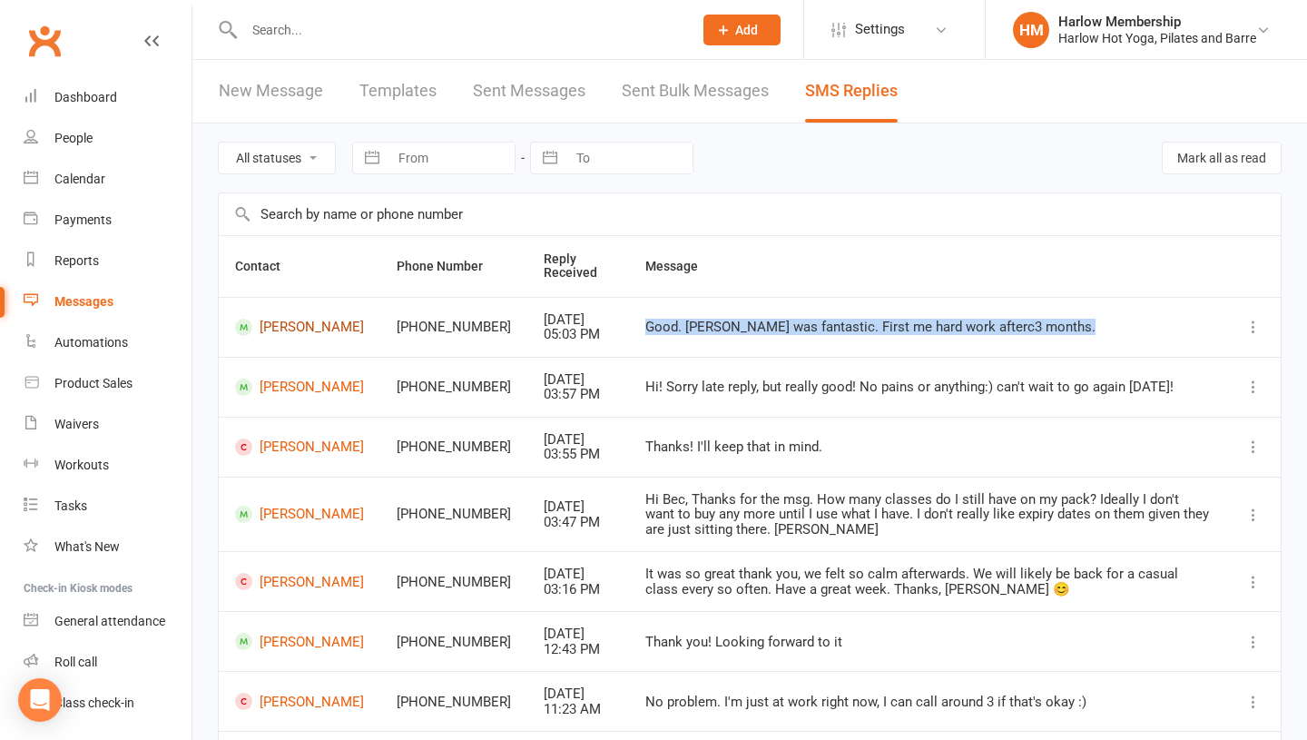
click at [290, 331] on link "Jeannette Spaninks" at bounding box center [299, 327] width 129 height 17
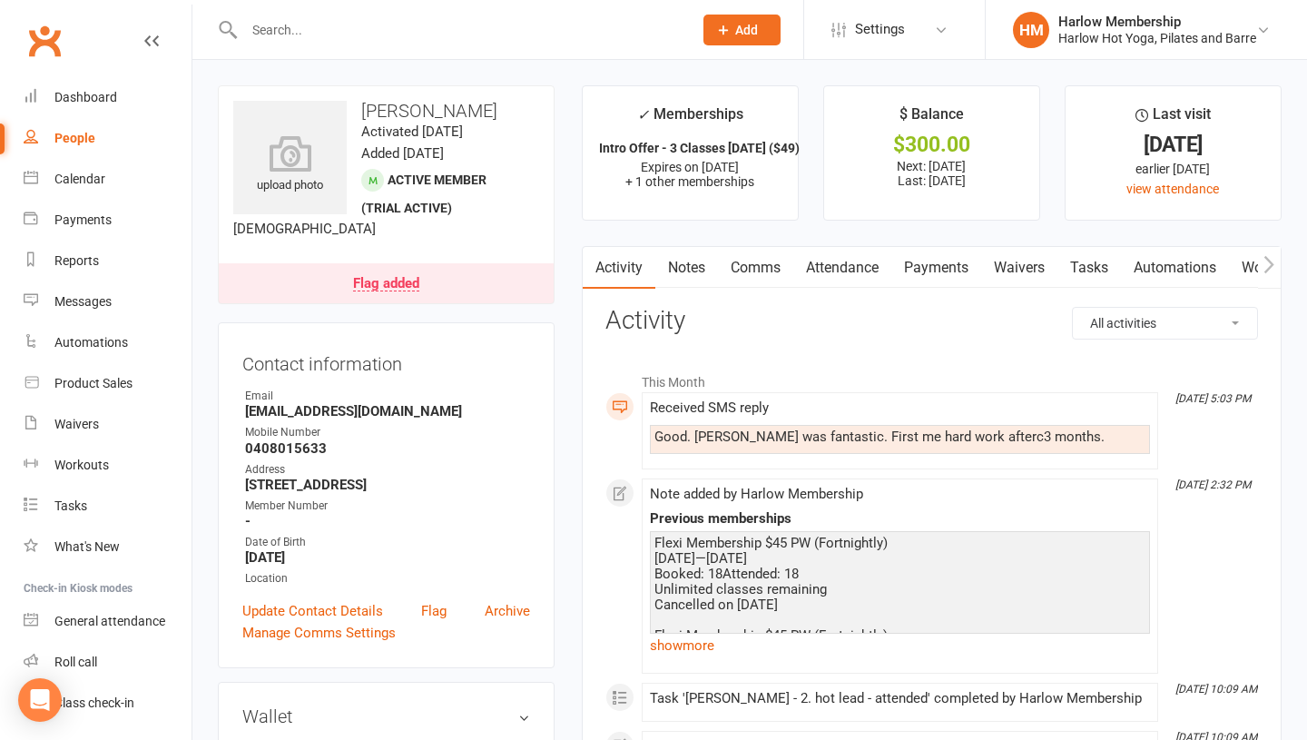
click at [743, 264] on link "Comms" at bounding box center [755, 268] width 75 height 42
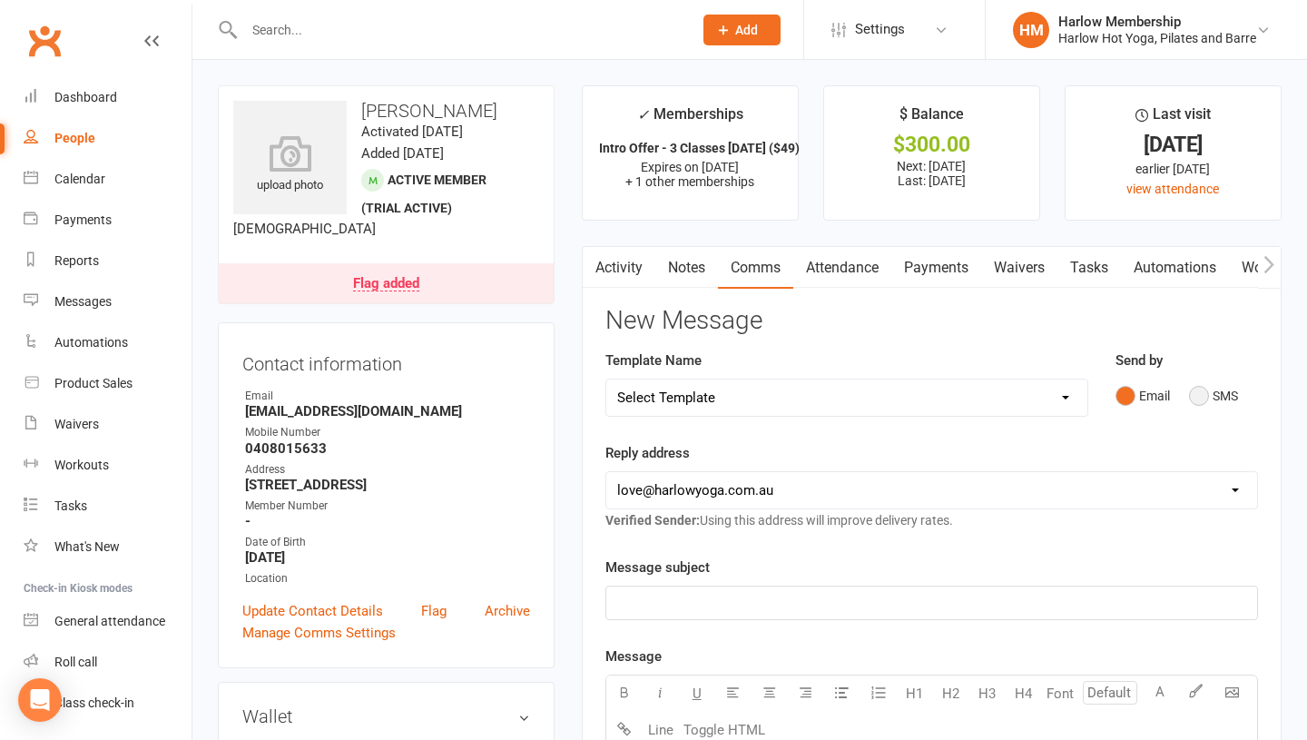
click at [1191, 397] on button "SMS" at bounding box center [1213, 396] width 49 height 34
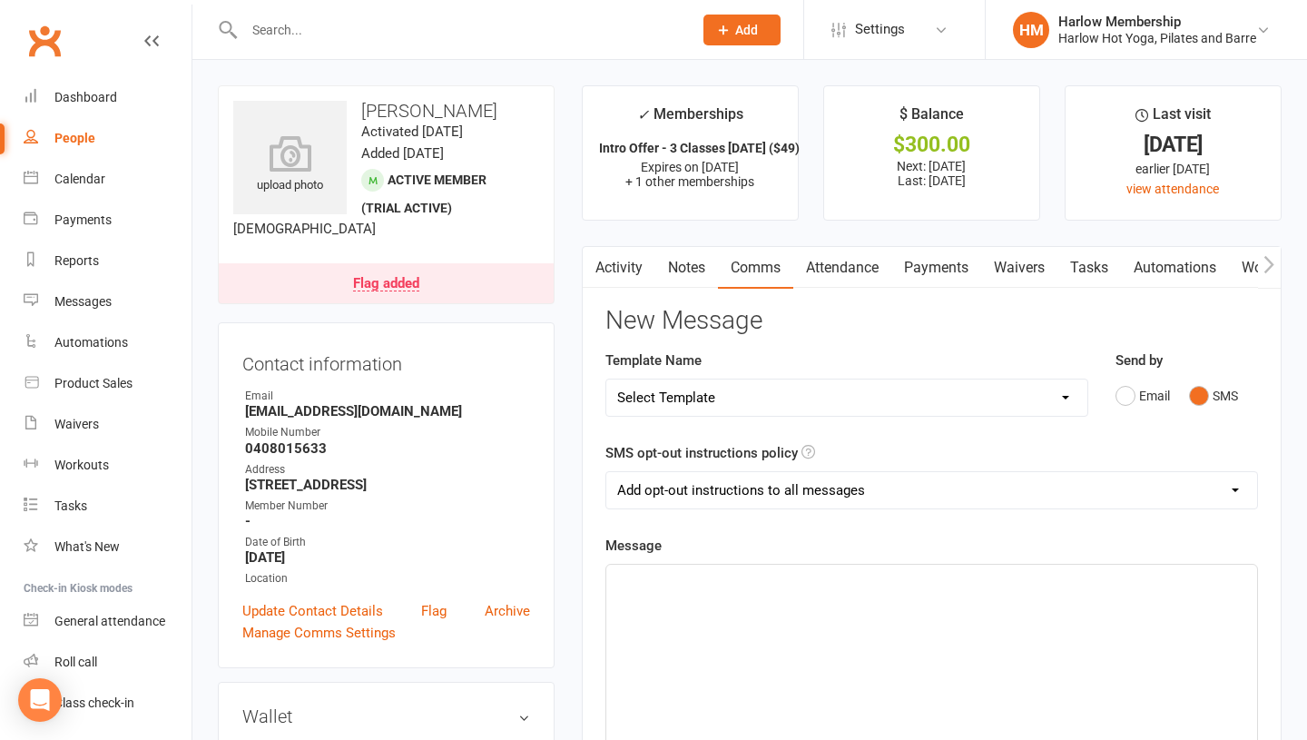
click at [672, 244] on main "✓ Memberships Intro Offer - 3 Classes in 7 Days ($49) Expires on 20th October, …" at bounding box center [931, 689] width 727 height 1209
click at [678, 264] on link "Notes" at bounding box center [686, 268] width 63 height 42
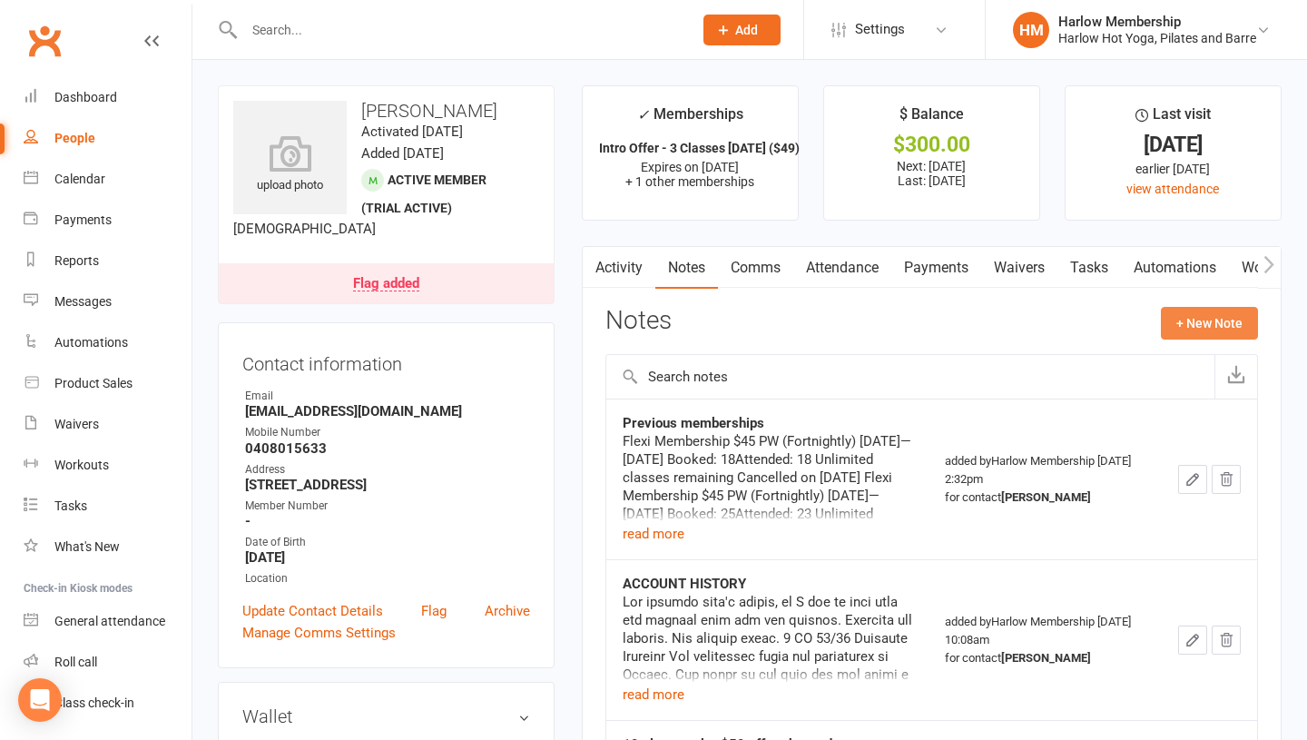
click at [1209, 334] on button "+ New Note" at bounding box center [1209, 323] width 97 height 33
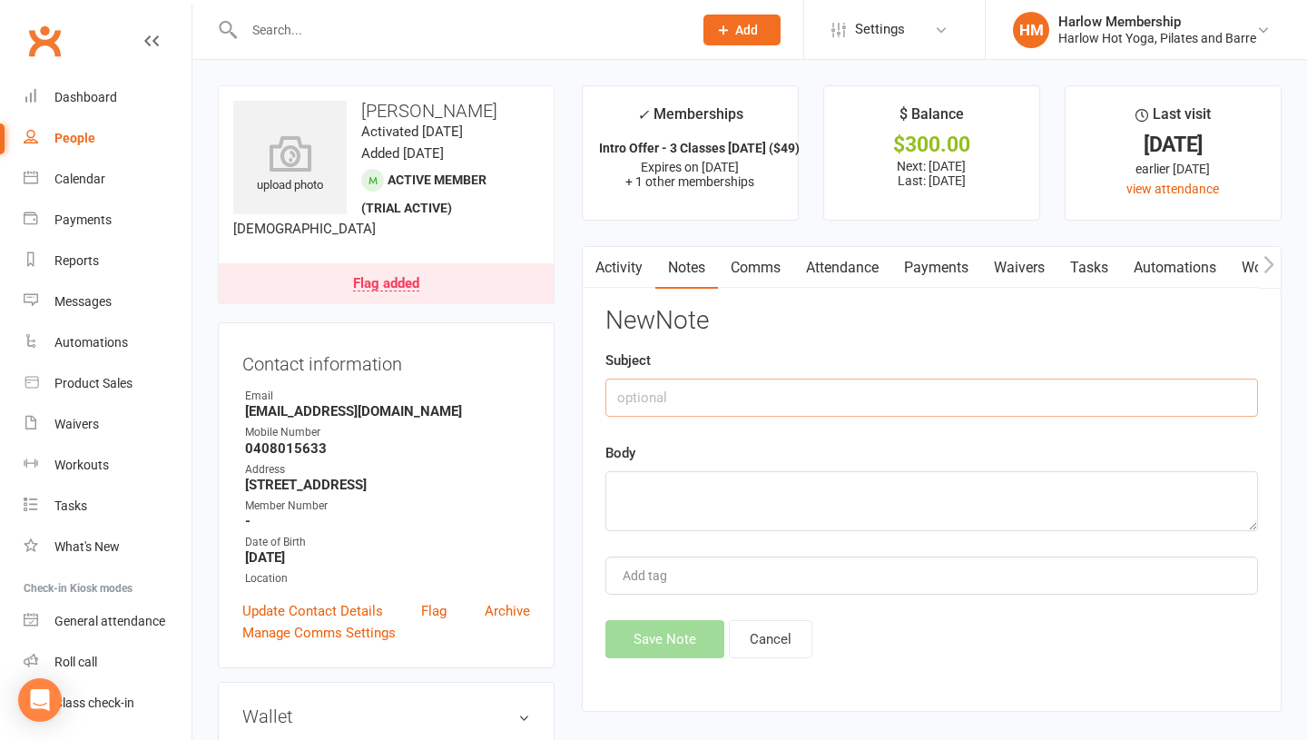
click at [658, 396] on input "text" at bounding box center [932, 398] width 653 height 38
type input "SMS response"
click at [645, 507] on textarea at bounding box center [932, 501] width 653 height 60
paste textarea "Good. Jess was fantastic. First me hard work afterc3 months."
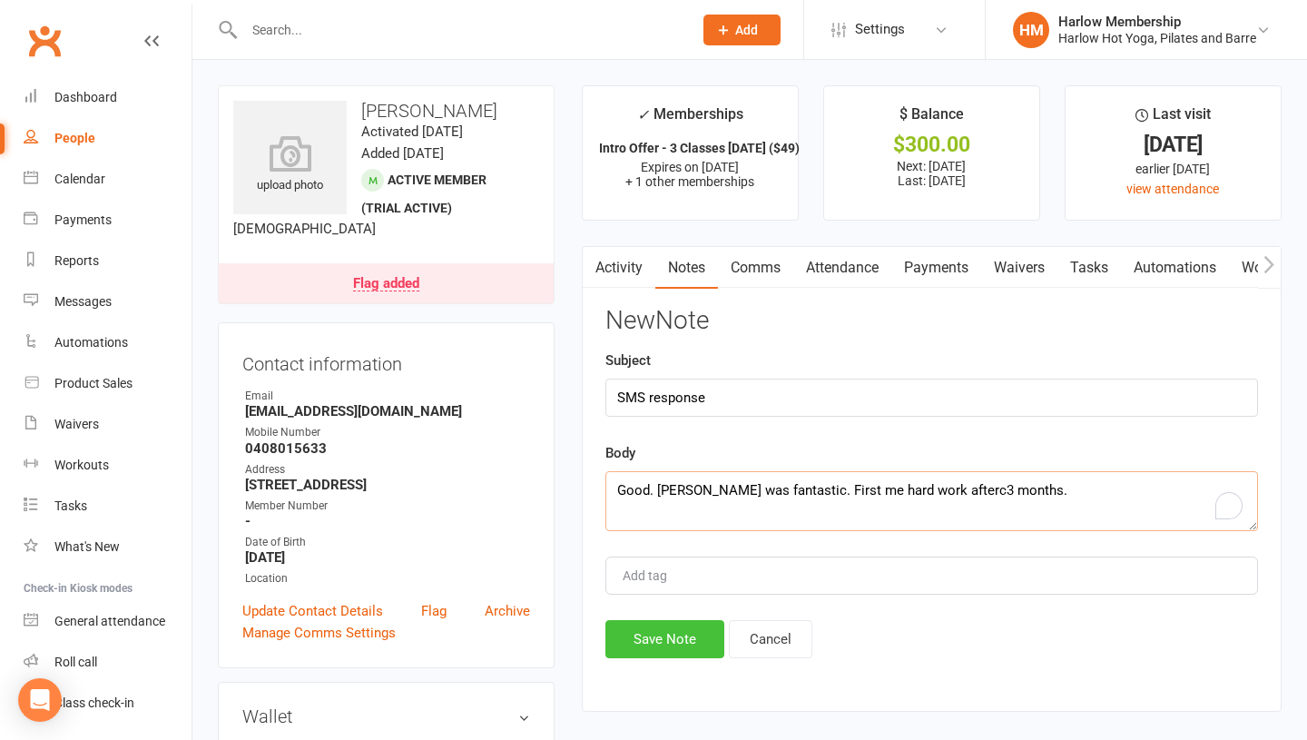
scroll to position [12, 0]
type textarea "Good. Jess was fantastic. First me hard work afterc3 months."
click at [630, 641] on button "Save Note" at bounding box center [665, 639] width 119 height 38
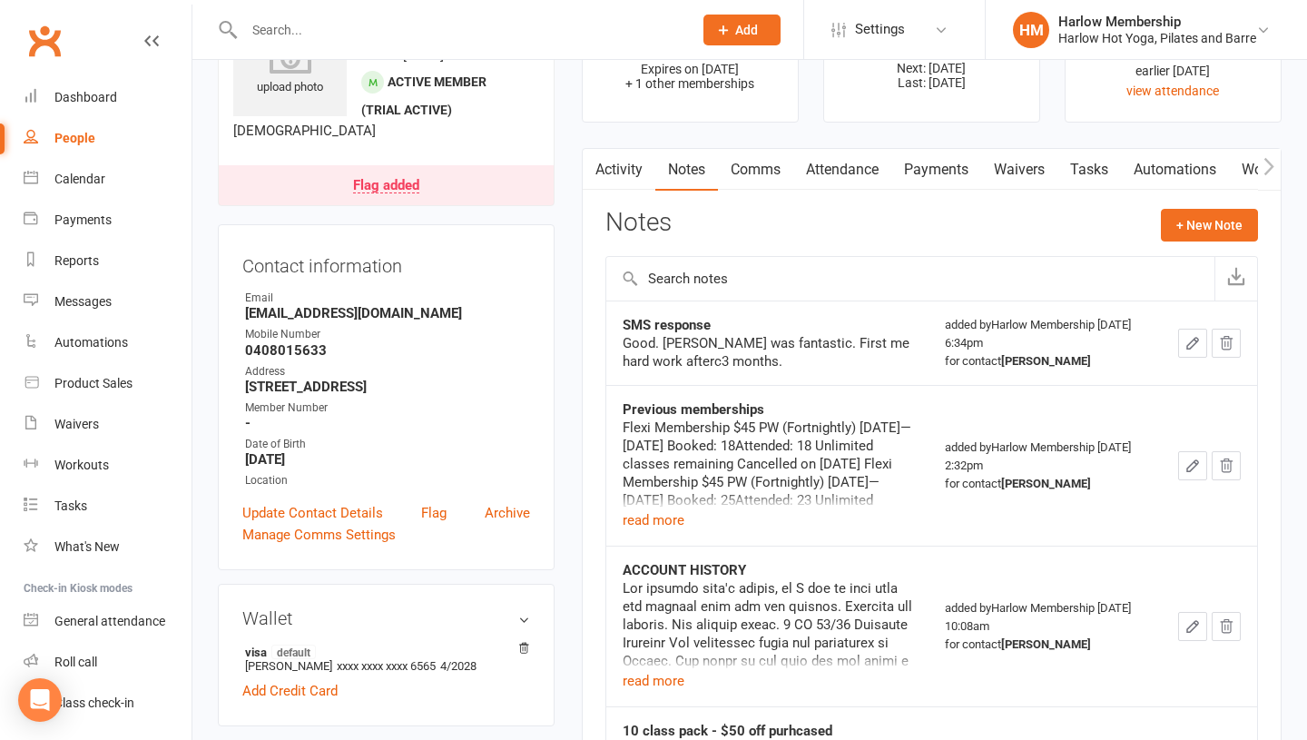
scroll to position [103, 0]
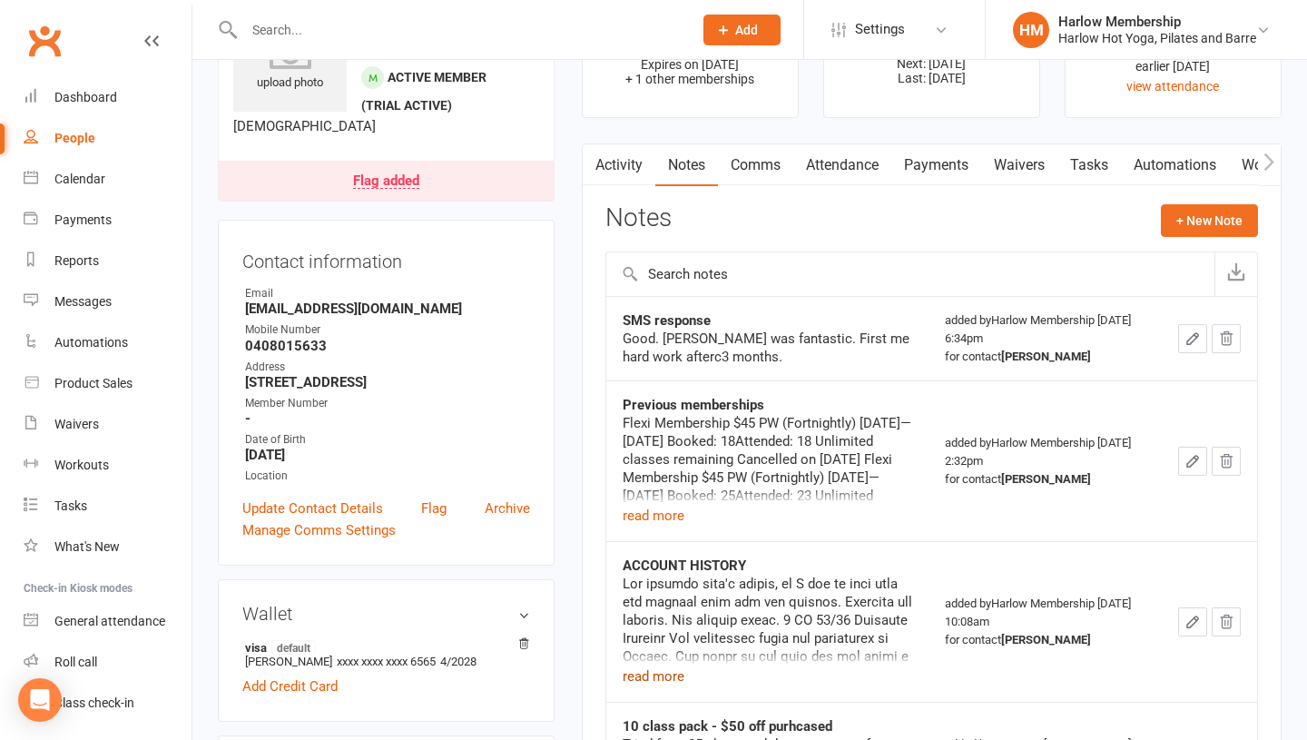
click at [645, 674] on button "read more" at bounding box center [654, 676] width 62 height 22
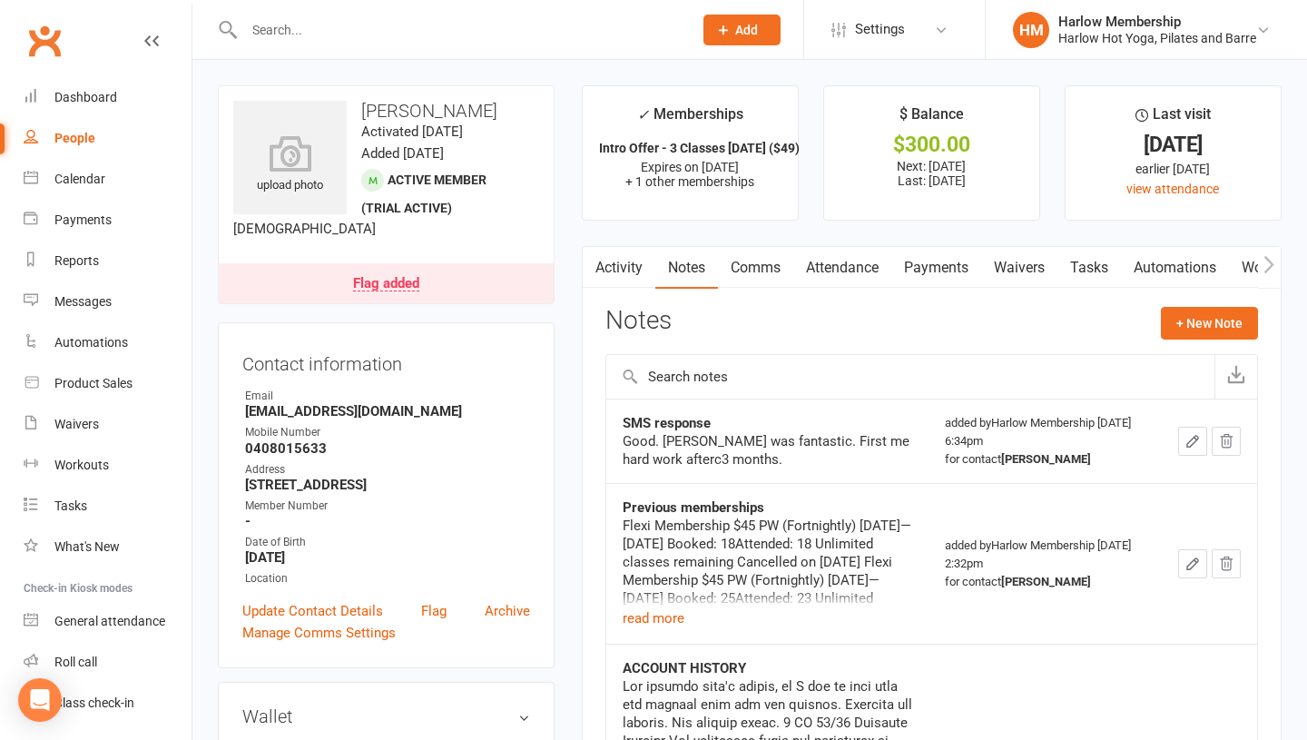
scroll to position [31, 0]
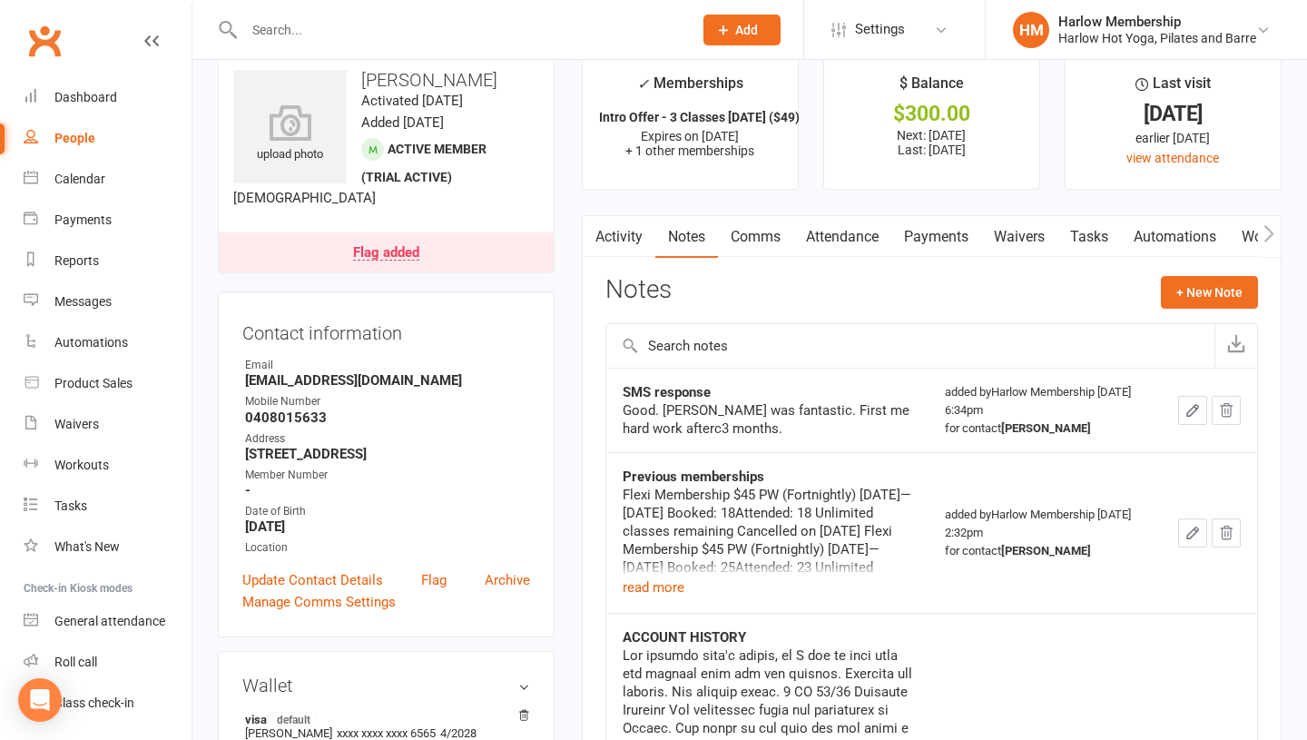
click at [764, 241] on link "Comms" at bounding box center [755, 237] width 75 height 42
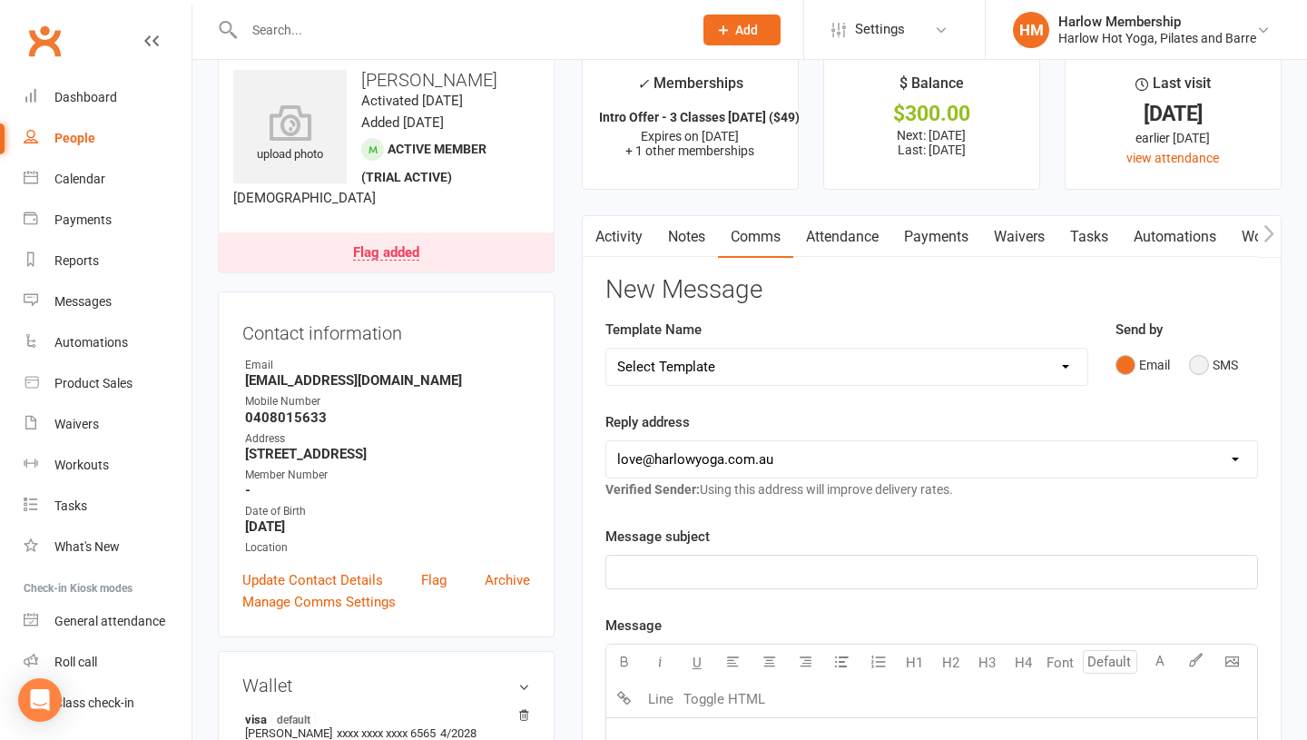
click at [1197, 368] on button "SMS" at bounding box center [1213, 365] width 49 height 34
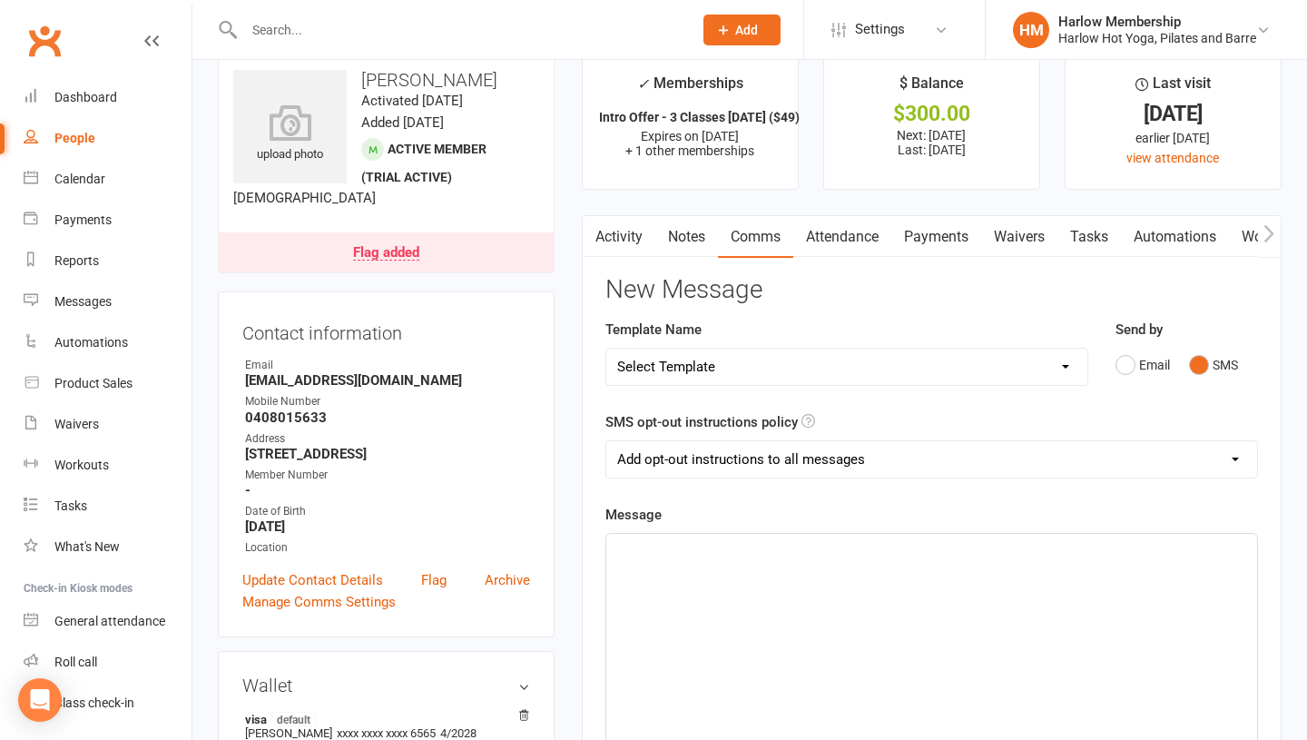
click at [913, 653] on div "﻿" at bounding box center [931, 670] width 651 height 272
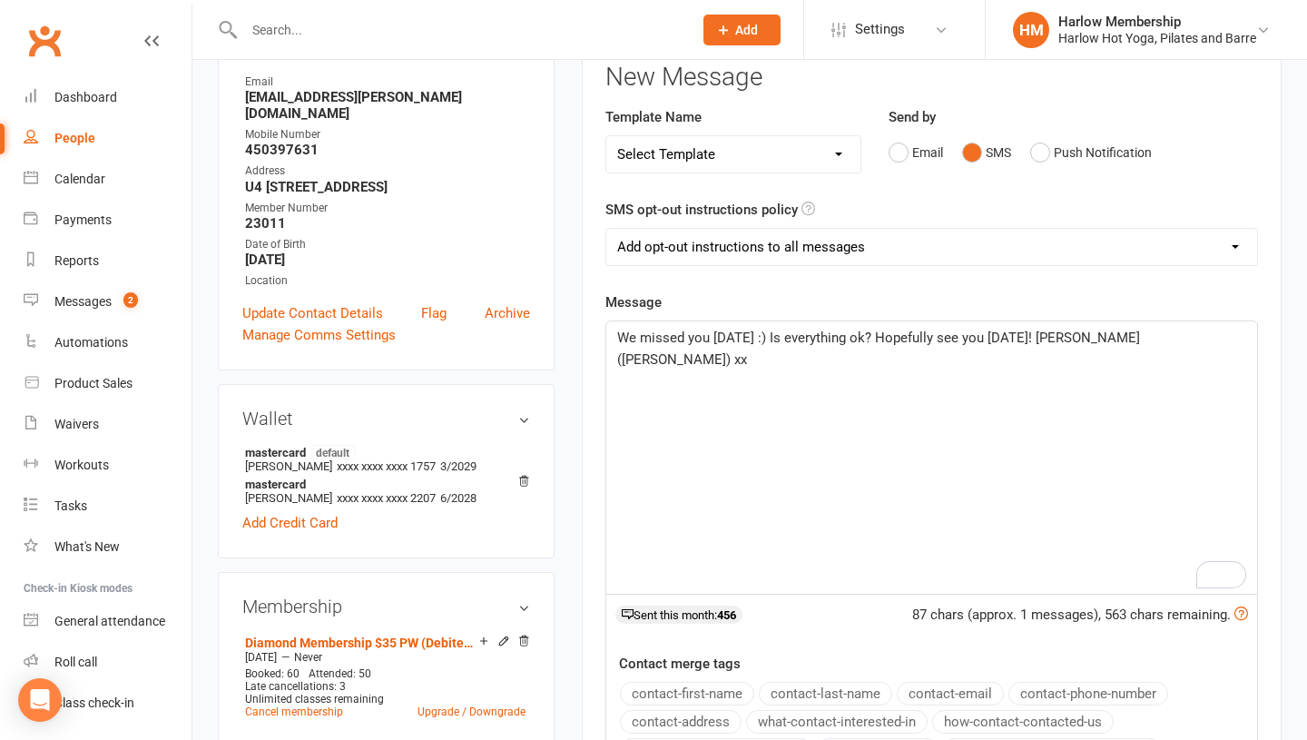
scroll to position [245, 0]
click at [1018, 339] on span "We missed you [DATE] :) Is everything ok? Hopefully see you [DATE]! [PERSON_NAM…" at bounding box center [880, 347] width 527 height 38
click at [975, 340] on span "We missed you today :) Is everything ok? Hopefully see you on Wednesday, yay! K…" at bounding box center [881, 347] width 529 height 38
click at [1160, 333] on span "We missed you today :) Is everything ok? Hopefully see you tomorrow o Wednesday…" at bounding box center [910, 347] width 586 height 38
click at [764, 251] on select "Add opt-out instructions to all messages Add opt-out instructions for messages …" at bounding box center [931, 245] width 651 height 36
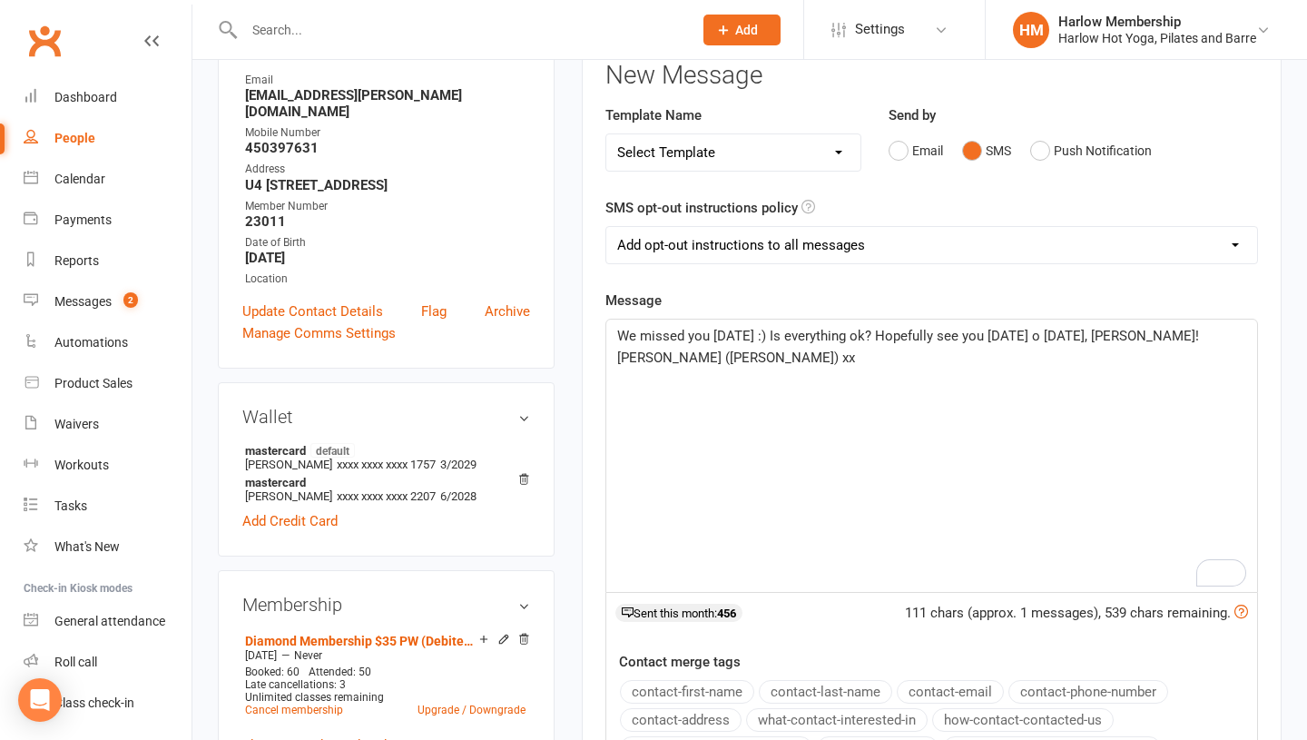
select select "2"
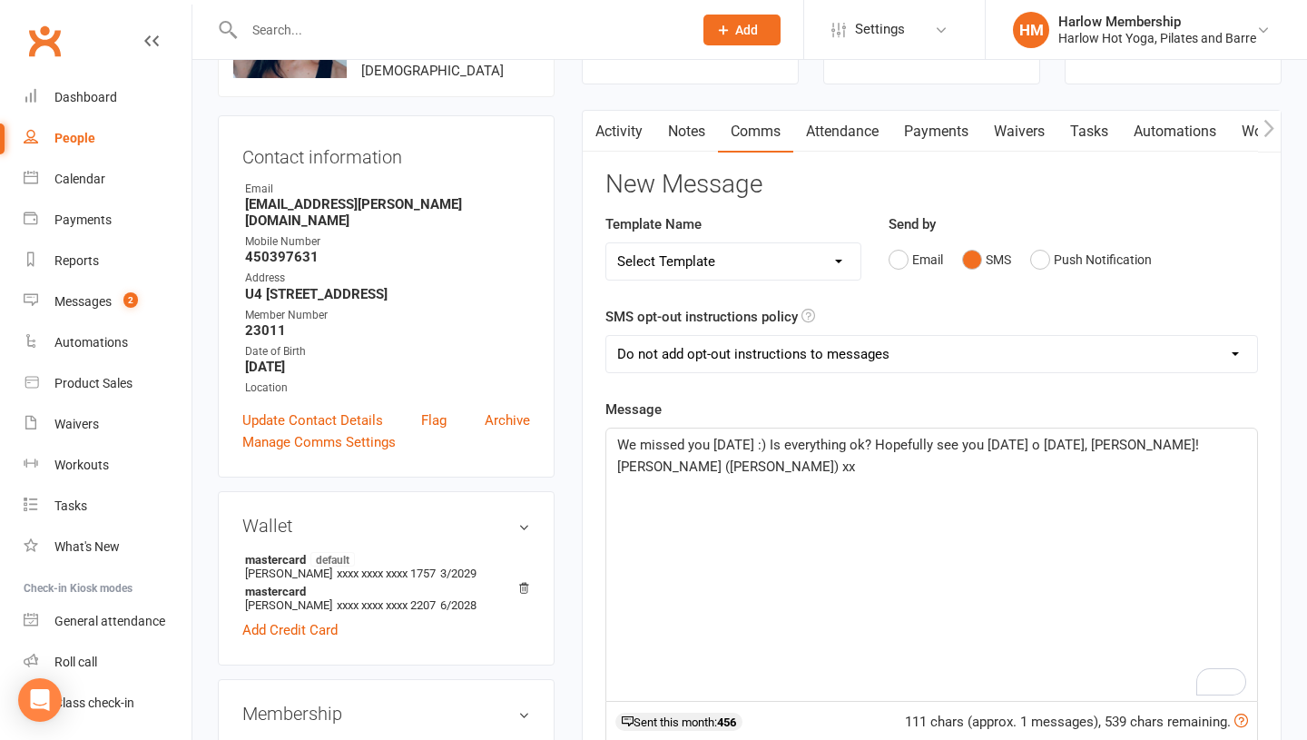
scroll to position [0, 0]
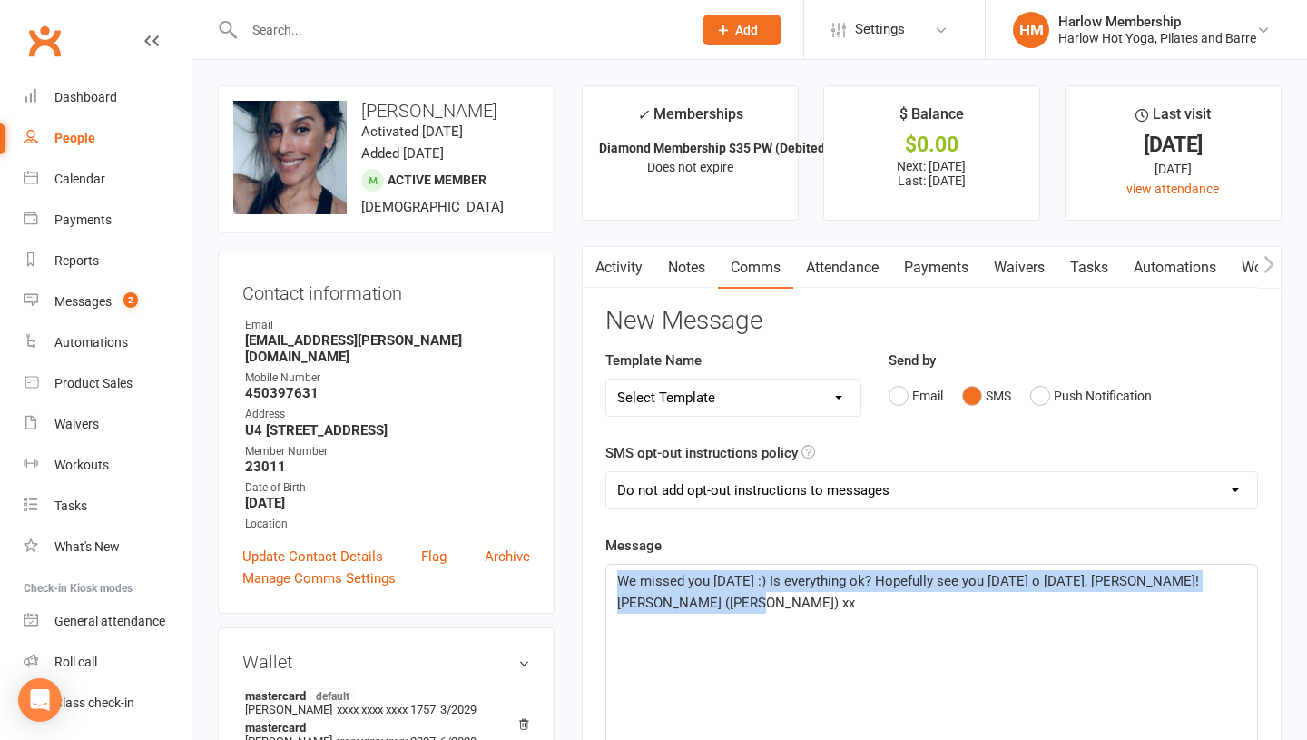
drag, startPoint x: 774, startPoint y: 635, endPoint x: 614, endPoint y: 553, distance: 180.3
copy div "We missed you today :) Is everything ok? Hopefully see you tomorrow o Wednesday…"
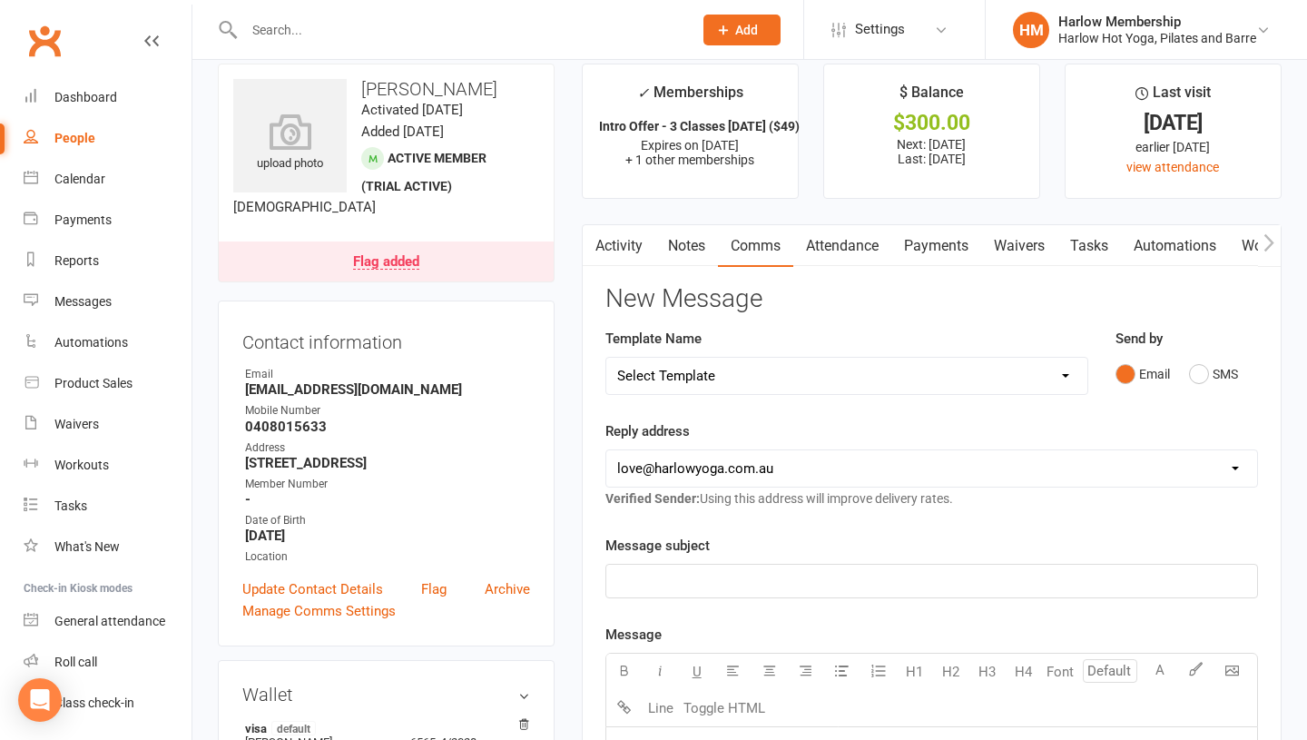
scroll to position [22, 0]
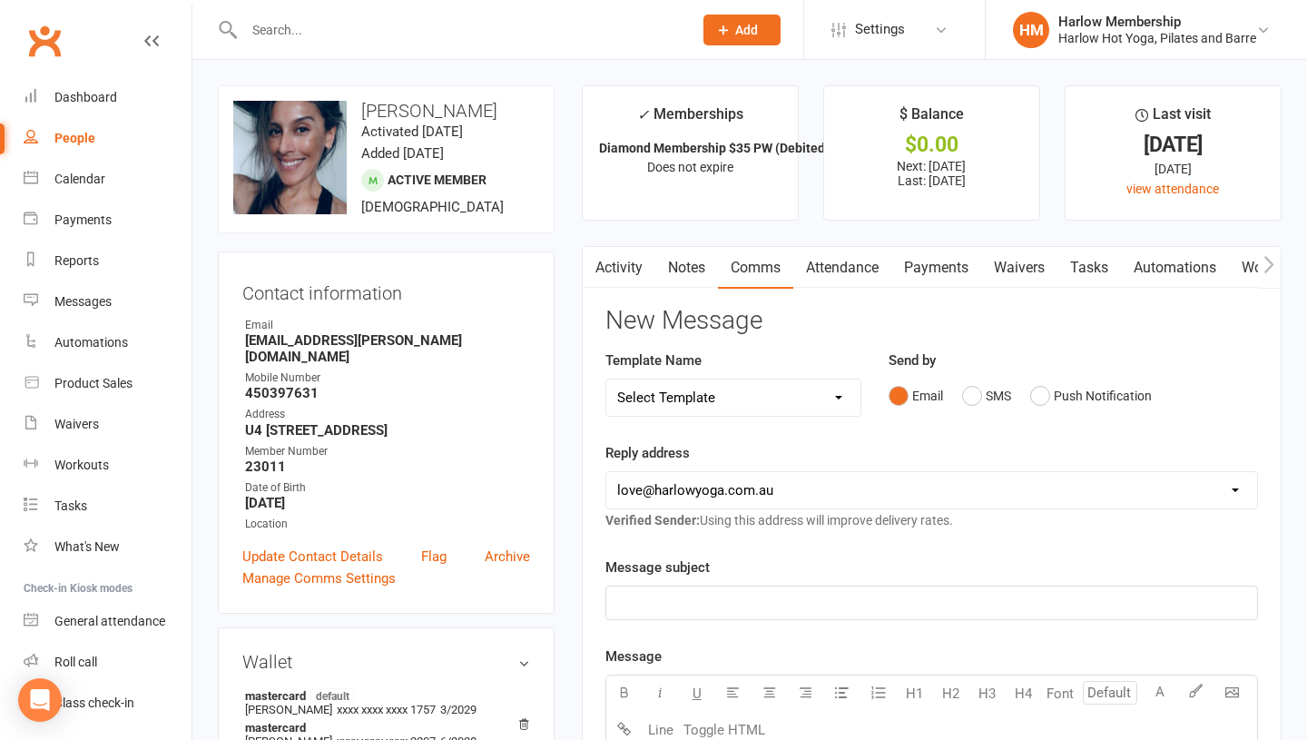
scroll to position [22, 0]
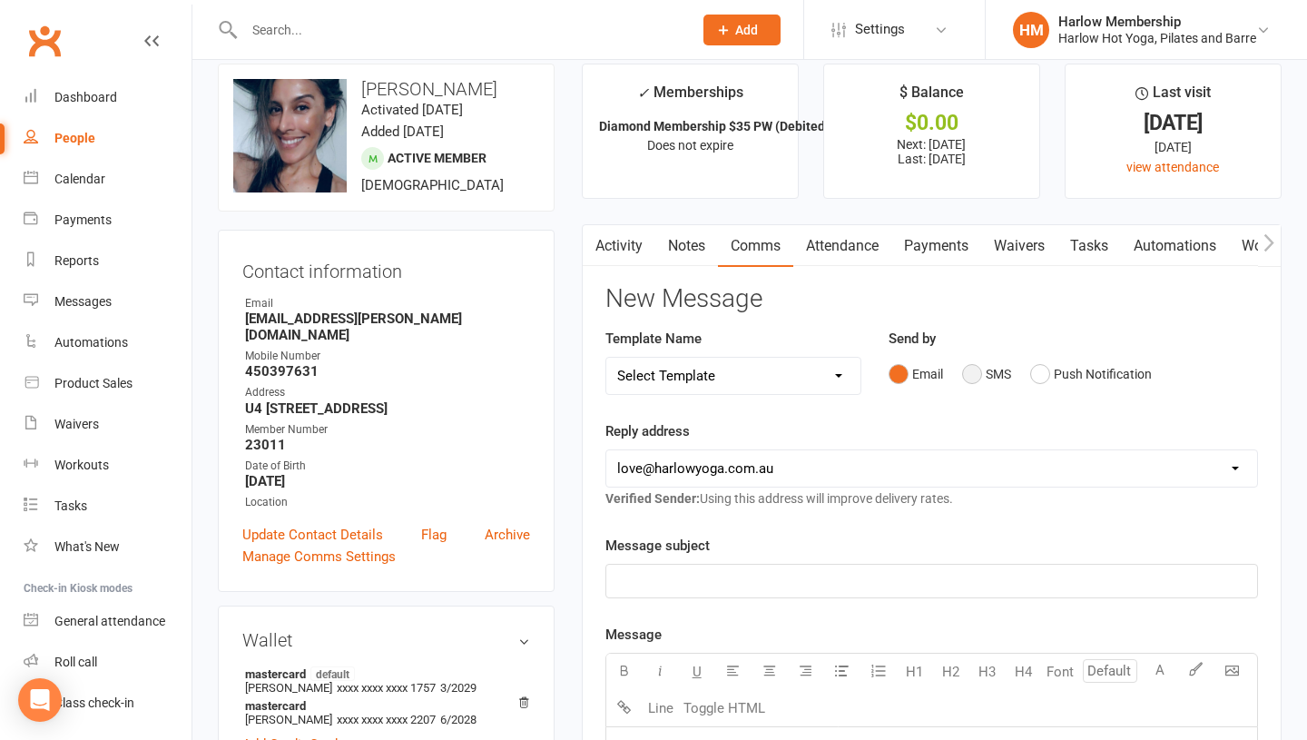
click at [976, 379] on button "SMS" at bounding box center [986, 374] width 49 height 34
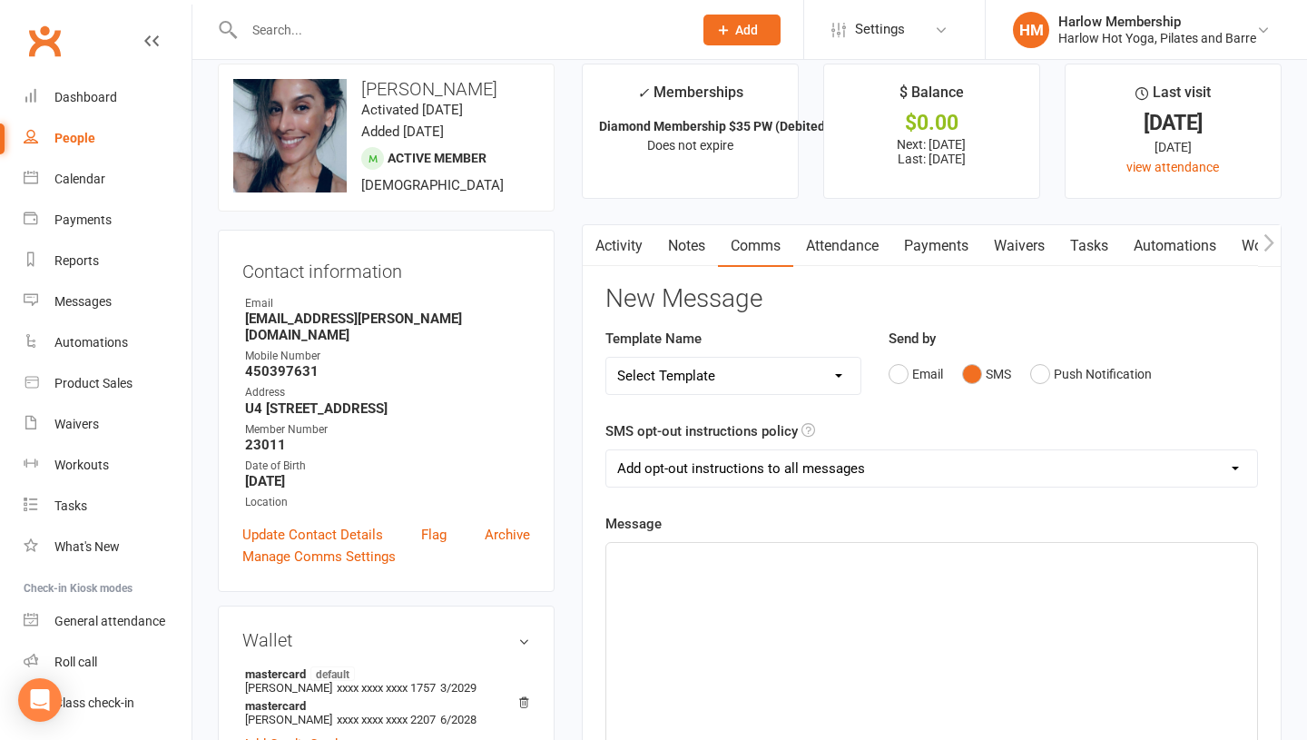
click at [792, 643] on div "﻿" at bounding box center [931, 679] width 651 height 272
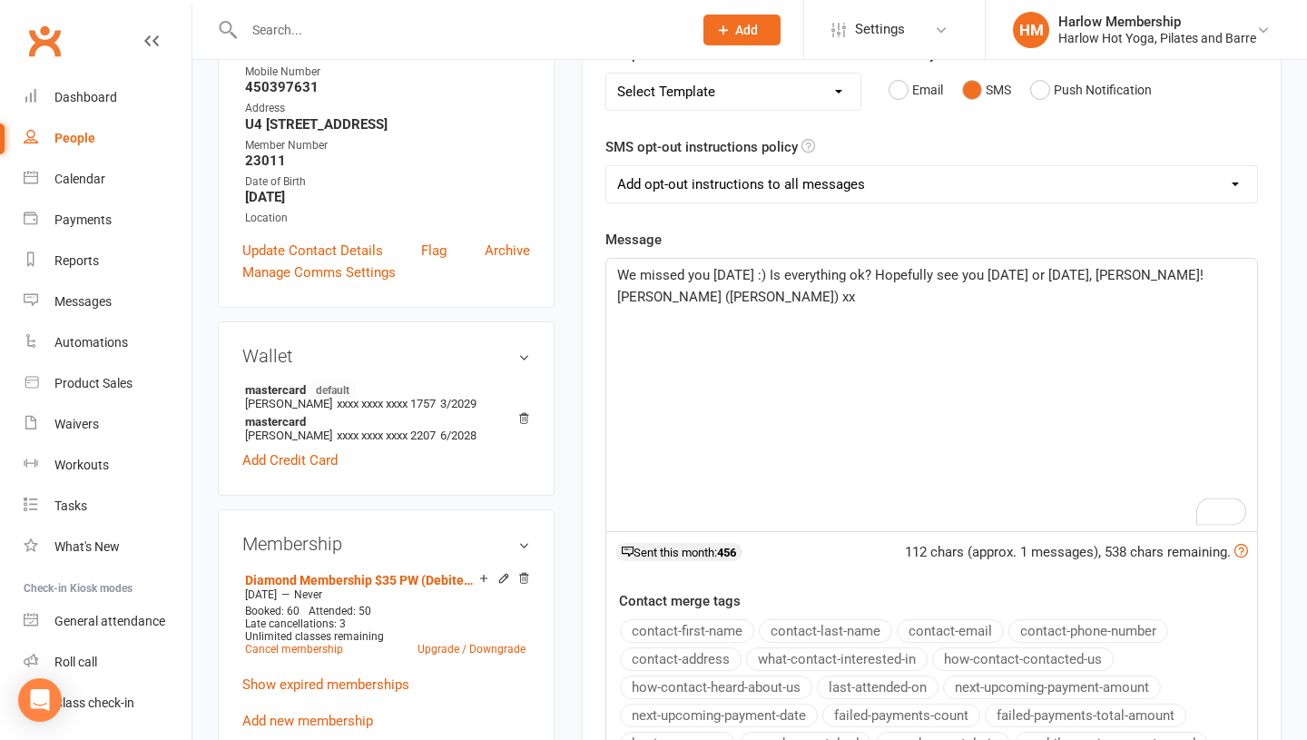
scroll to position [0, 0]
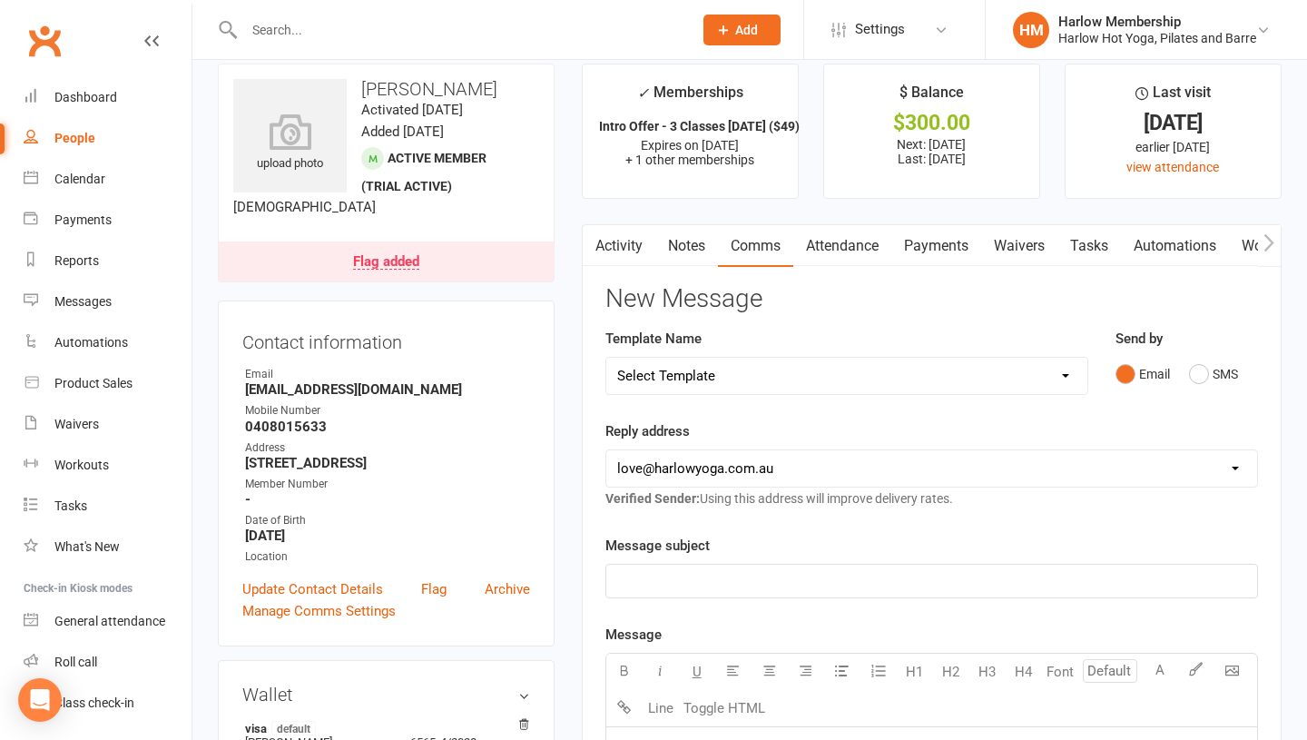
click at [291, 26] on input "text" at bounding box center [459, 29] width 441 height 25
paste input "[PERSON_NAME]"
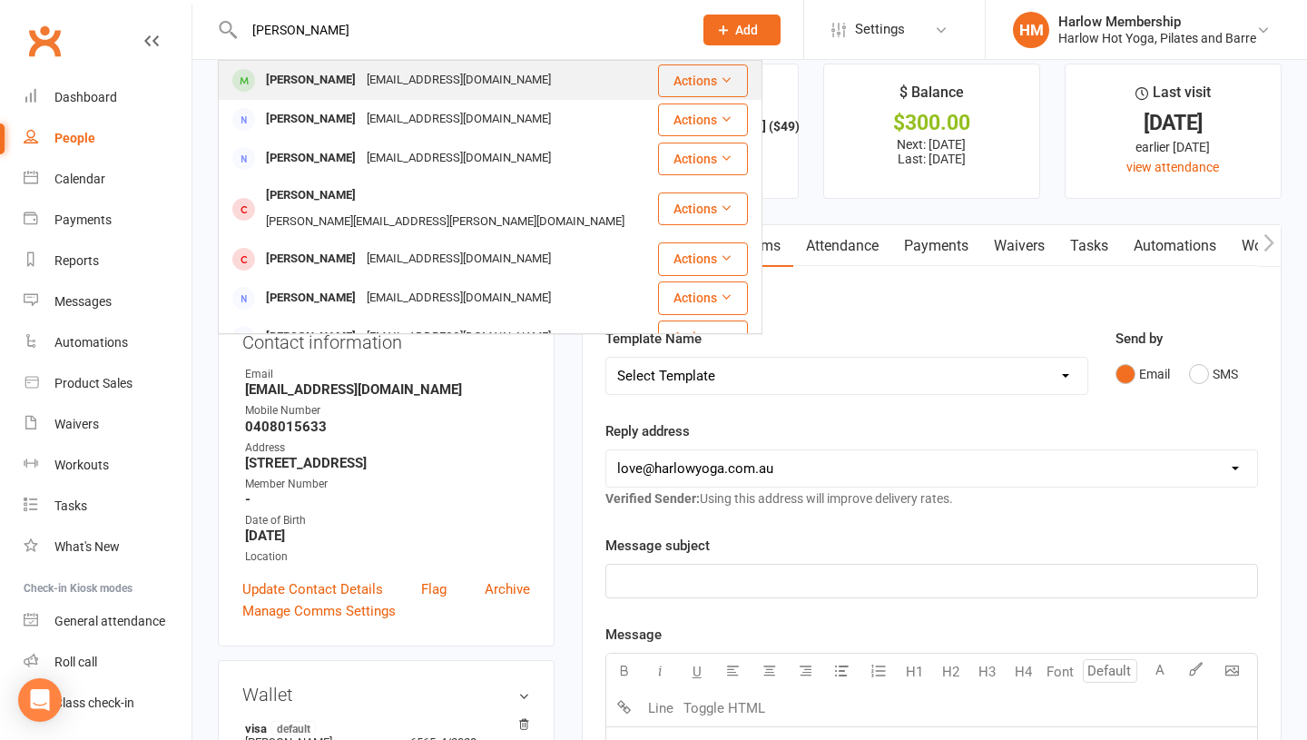
type input "[PERSON_NAME]"
click at [313, 84] on div "[PERSON_NAME]" at bounding box center [311, 80] width 101 height 26
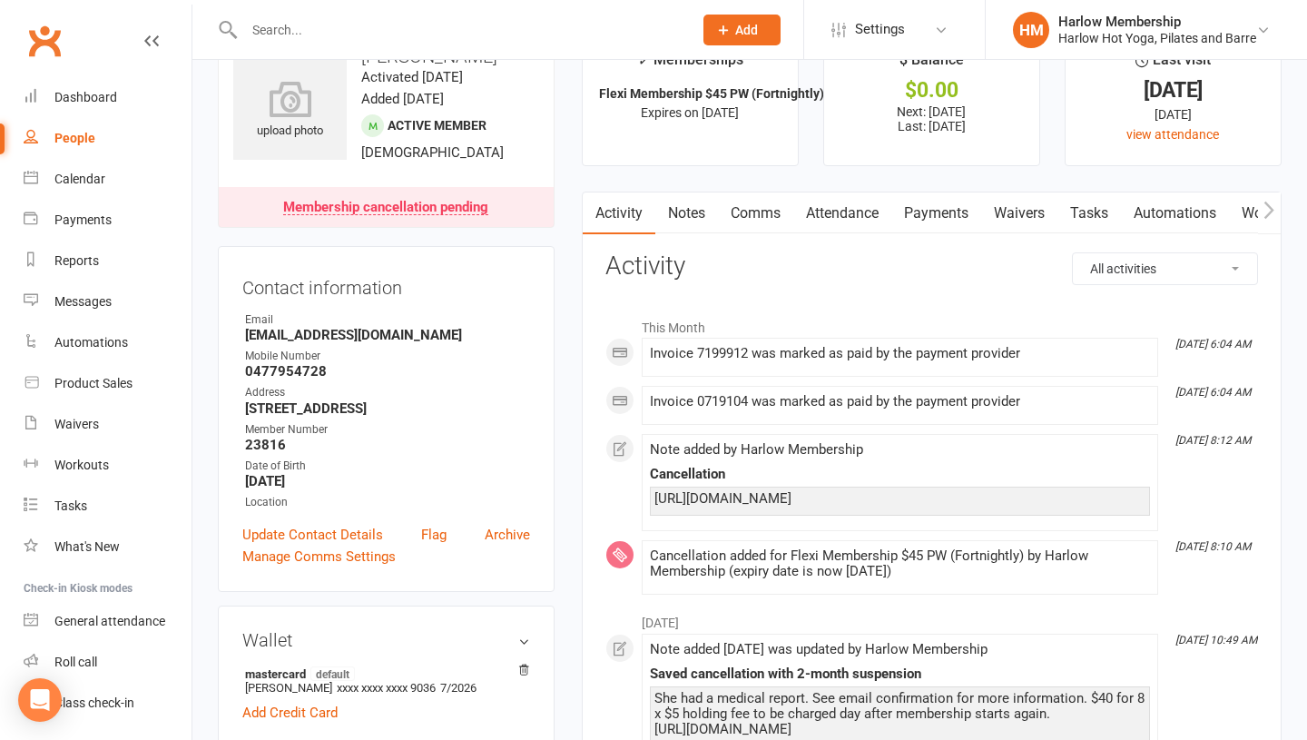
scroll to position [28, 0]
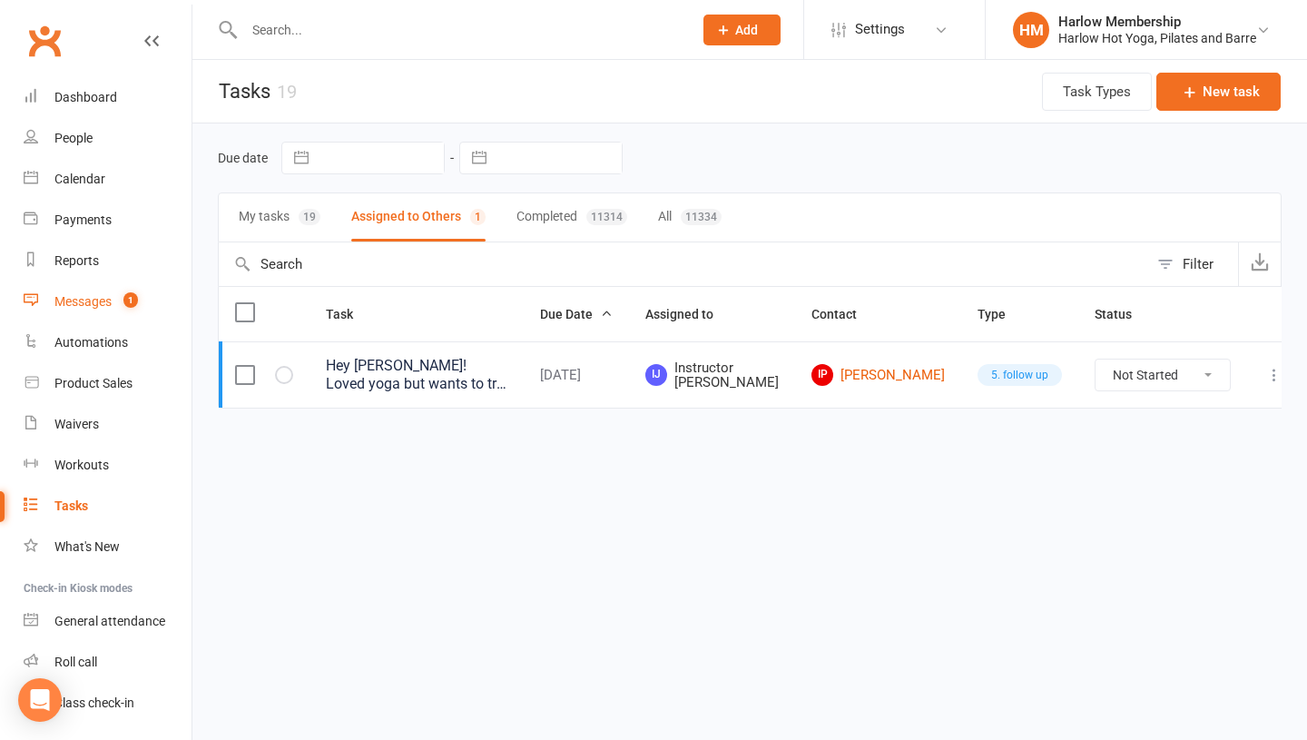
click at [119, 281] on link "Messages 1" at bounding box center [108, 301] width 168 height 41
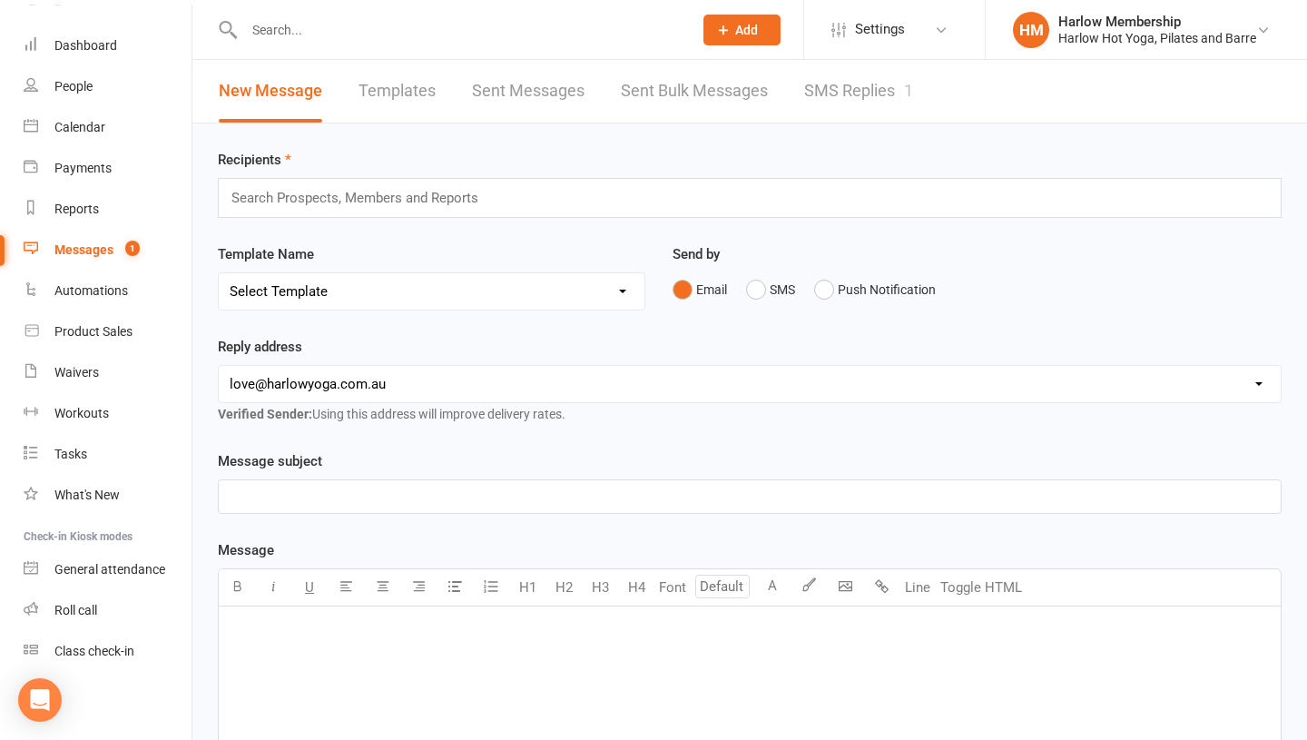
click at [837, 99] on link "SMS Replies 1" at bounding box center [858, 91] width 109 height 63
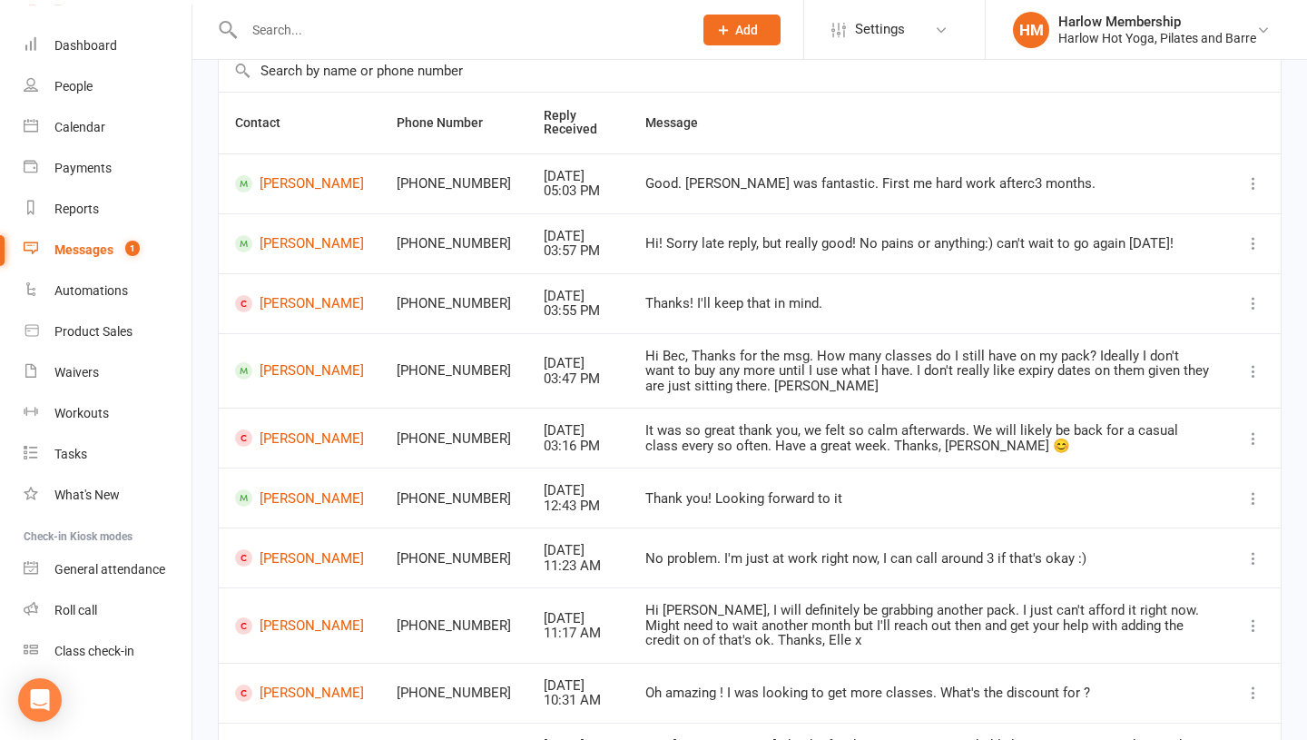
scroll to position [150, 0]
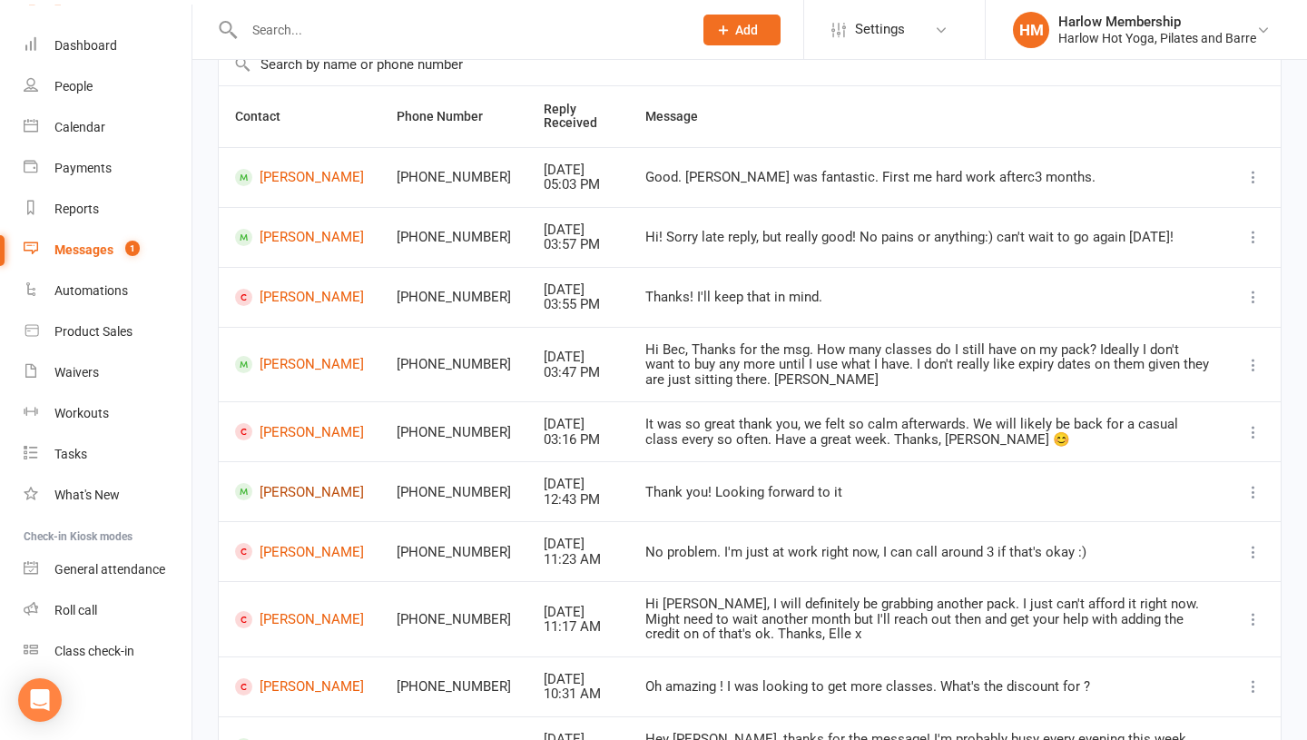
click at [311, 497] on link "[PERSON_NAME]" at bounding box center [299, 491] width 129 height 17
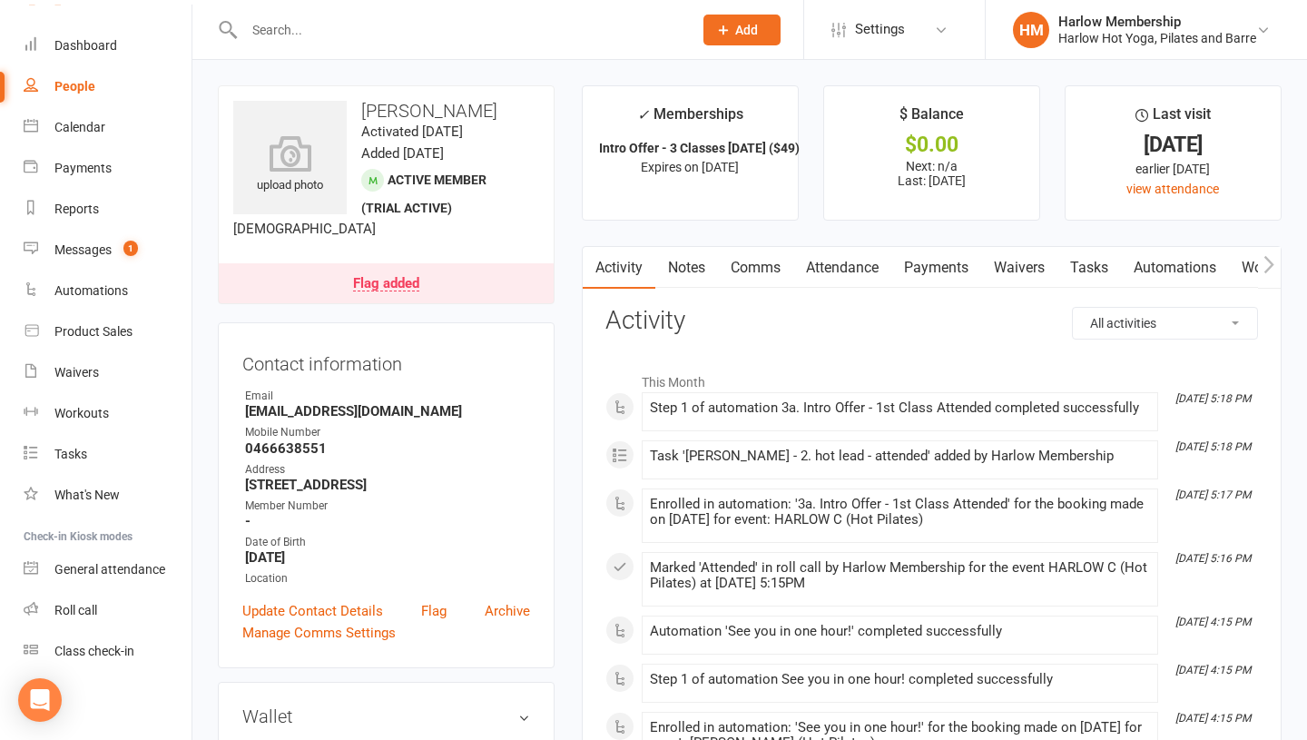
click at [693, 265] on link "Notes" at bounding box center [686, 268] width 63 height 42
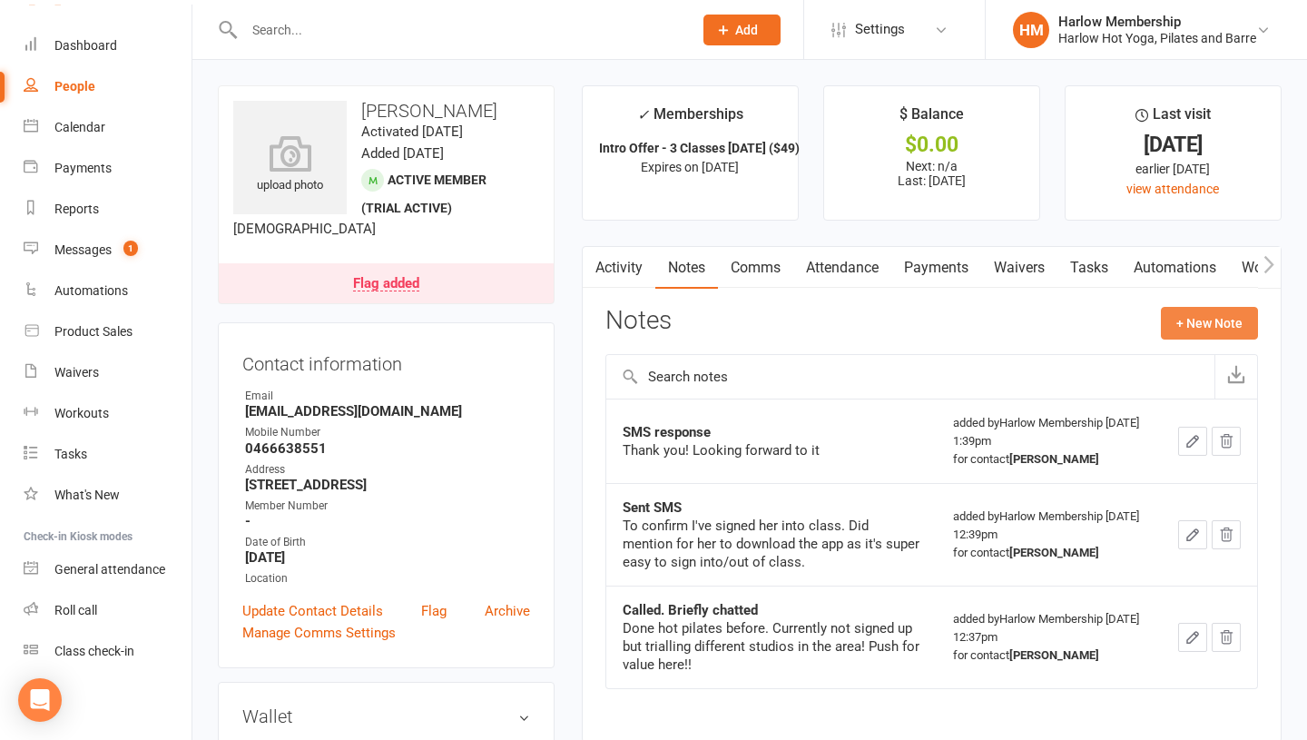
click at [1226, 332] on button "+ New Note" at bounding box center [1209, 323] width 97 height 33
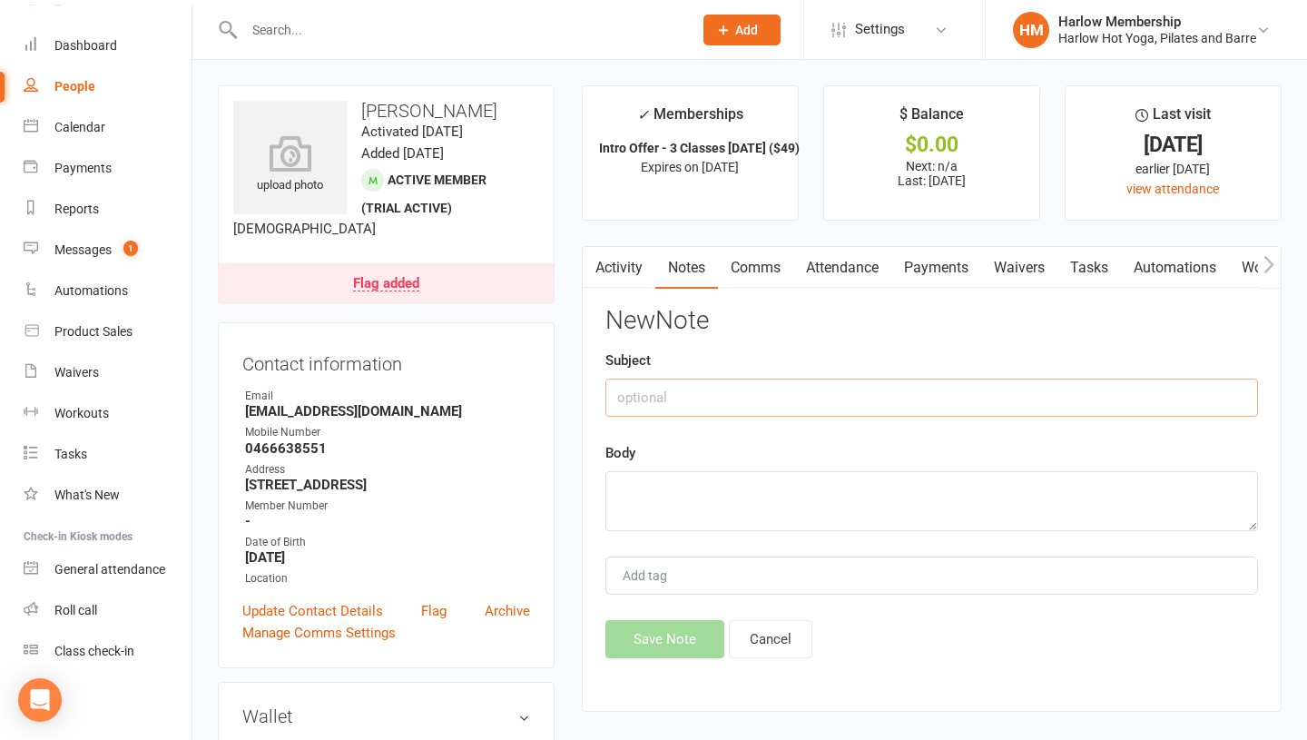
click at [681, 397] on input "text" at bounding box center [932, 398] width 653 height 38
type input "Concierge. chatted"
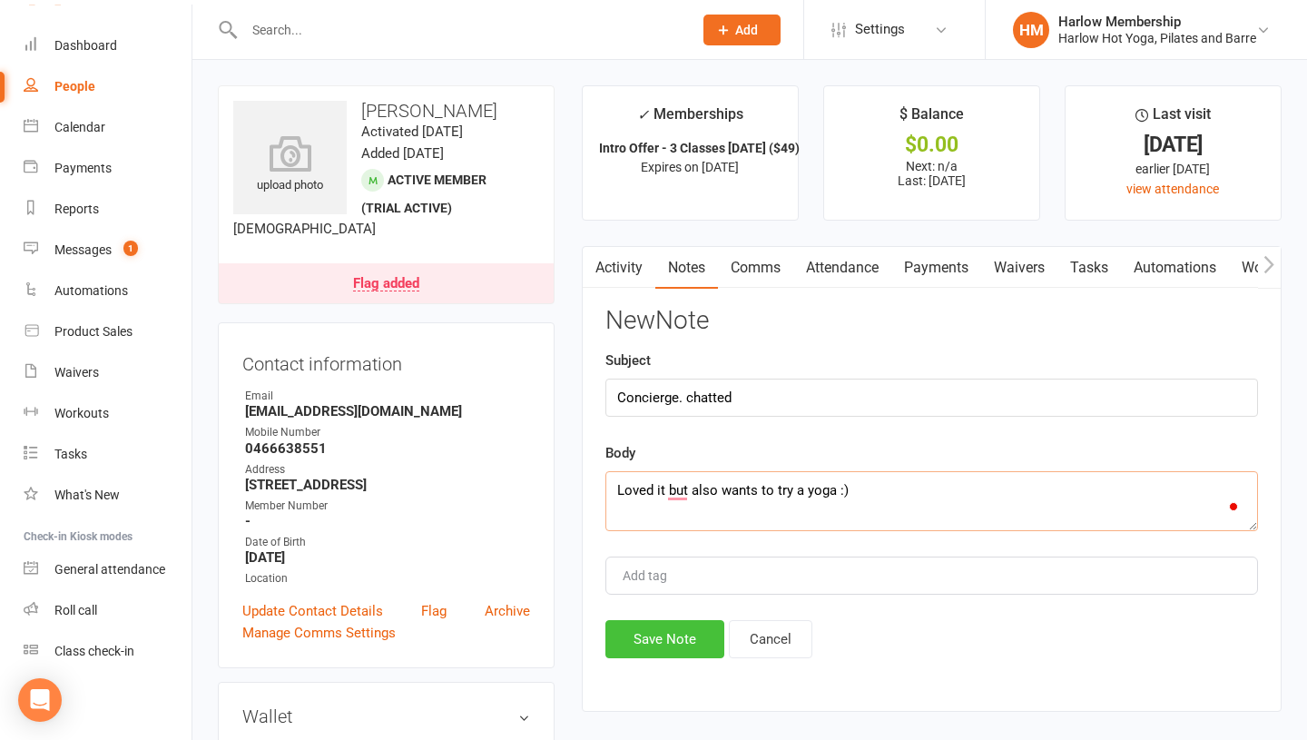
type textarea "Loved it but also wants to try a yoga :)"
click at [634, 627] on button "Save Note" at bounding box center [665, 639] width 119 height 38
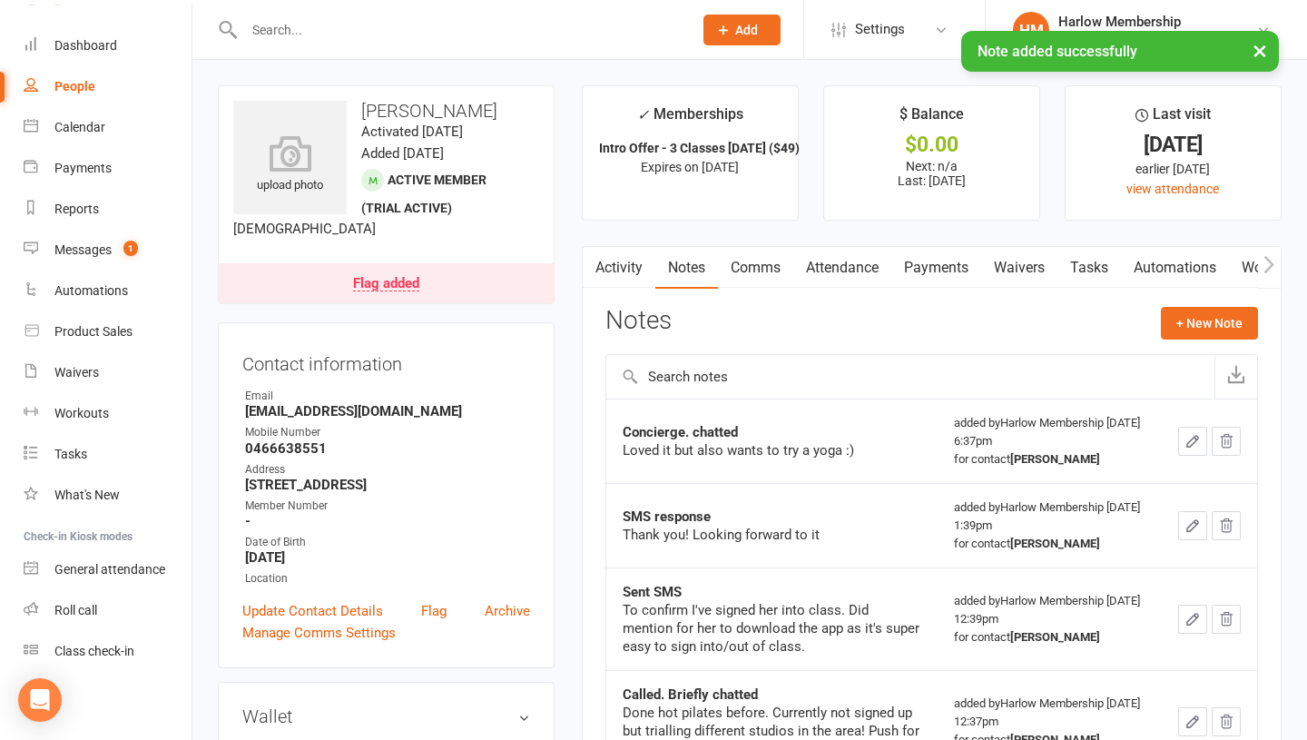
click at [1070, 262] on link "Tasks" at bounding box center [1090, 268] width 64 height 42
